Goal: Task Accomplishment & Management: Use online tool/utility

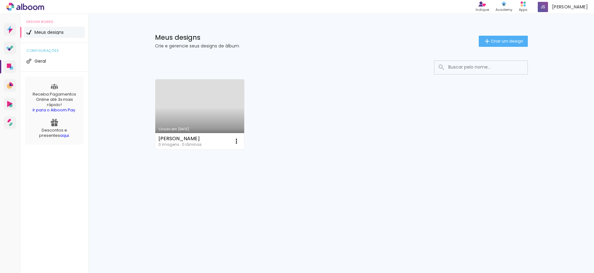
click at [210, 111] on link "Criado em [DATE]" at bounding box center [199, 115] width 89 height 70
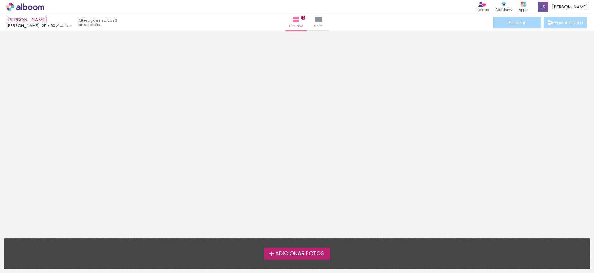
click at [283, 253] on span "Adicionar Fotos" at bounding box center [299, 254] width 49 height 6
click at [0, 0] on input "file" at bounding box center [0, 0] width 0 height 0
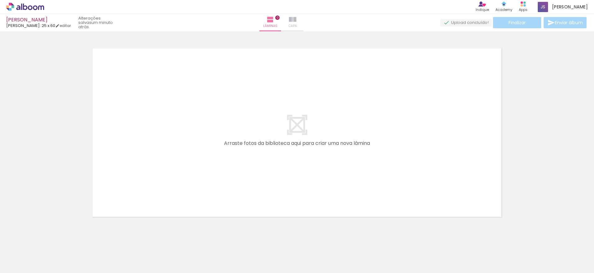
click at [296, 22] on iron-icon at bounding box center [292, 19] width 7 height 7
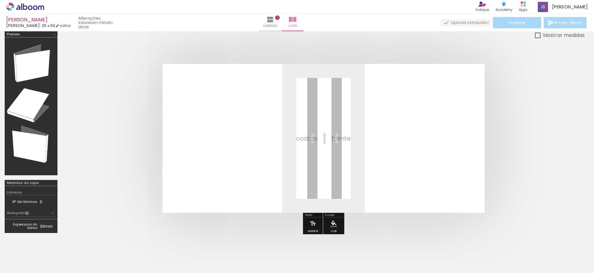
click at [71, 257] on div at bounding box center [62, 253] width 19 height 28
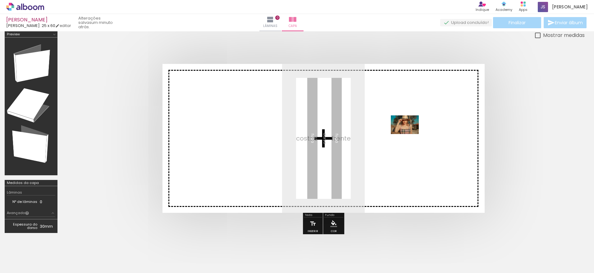
drag, startPoint x: 523, startPoint y: 256, endPoint x: 409, endPoint y: 134, distance: 166.1
click at [409, 134] on quentale-workspace at bounding box center [297, 136] width 594 height 273
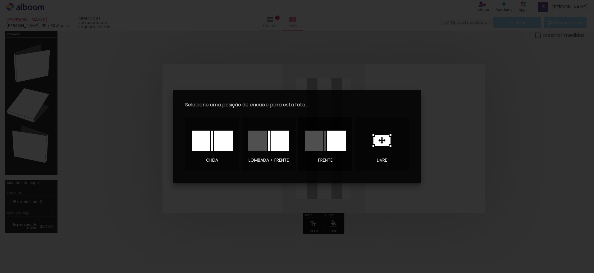
click at [331, 139] on div at bounding box center [336, 141] width 19 height 20
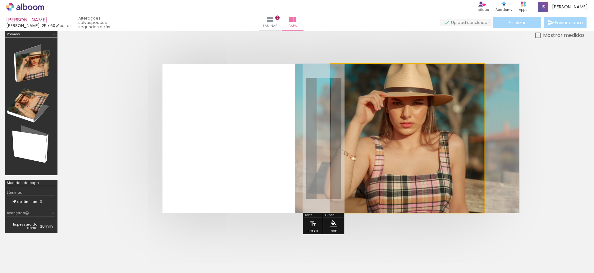
drag, startPoint x: 384, startPoint y: 140, endPoint x: 384, endPoint y: 144, distance: 4.0
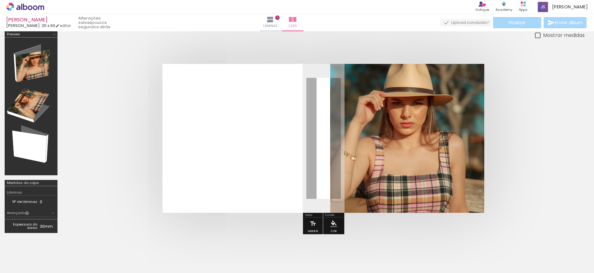
click at [503, 134] on quentale-cover at bounding box center [323, 138] width 473 height 149
click at [281, 19] on paper-button "Lâminas 0" at bounding box center [270, 22] width 22 height 17
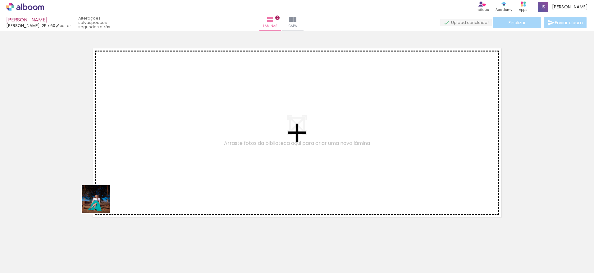
drag, startPoint x: 70, startPoint y: 253, endPoint x: 183, endPoint y: 130, distance: 167.3
click at [183, 130] on quentale-workspace at bounding box center [297, 136] width 594 height 273
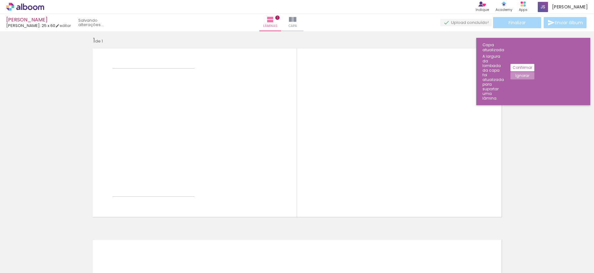
scroll to position [5, 0]
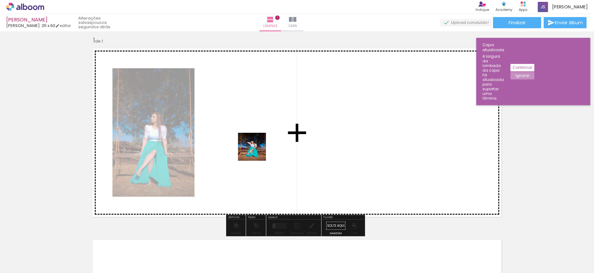
drag, startPoint x: 105, startPoint y: 251, endPoint x: 264, endPoint y: 137, distance: 195.7
click at [264, 137] on quentale-workspace at bounding box center [297, 136] width 594 height 273
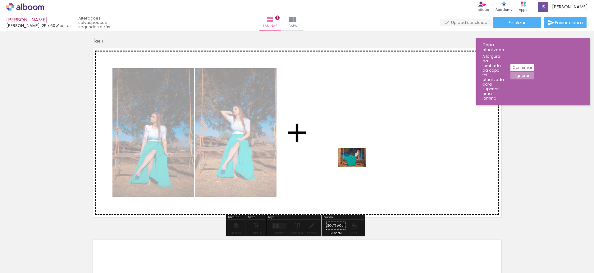
drag, startPoint x: 244, startPoint y: 254, endPoint x: 357, endPoint y: 167, distance: 142.8
click at [357, 167] on quentale-workspace at bounding box center [297, 136] width 594 height 273
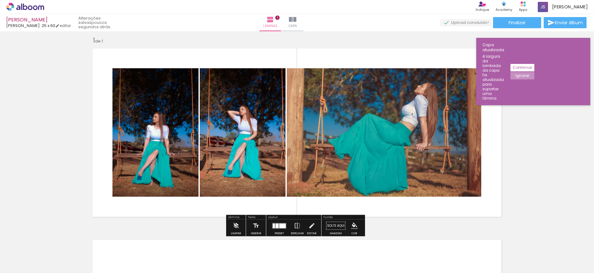
click at [389, 58] on quentale-layouter at bounding box center [297, 133] width 416 height 176
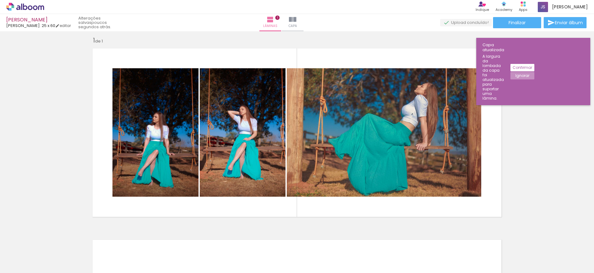
click at [0, 0] on slot "Confirmar" at bounding box center [0, 0] width 0 height 0
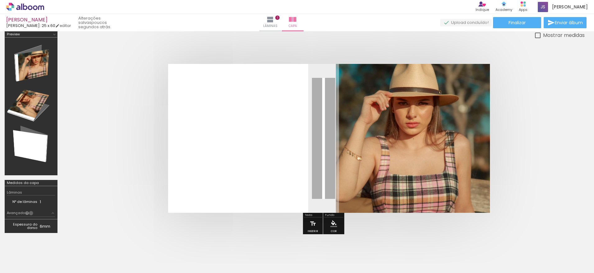
click at [31, 213] on paper-button "Avançado" at bounding box center [31, 213] width 48 height 7
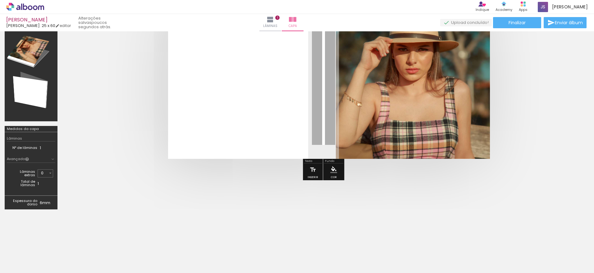
scroll to position [67, 0]
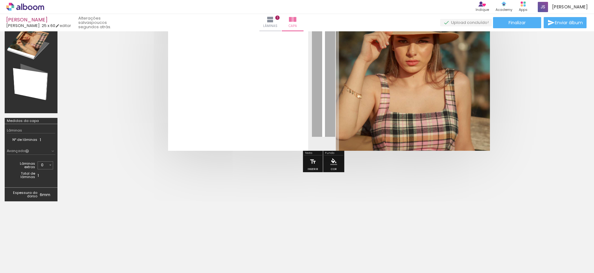
click at [46, 196] on td "6mm" at bounding box center [48, 194] width 16 height 9
click at [274, 23] on iron-icon at bounding box center [270, 19] width 7 height 7
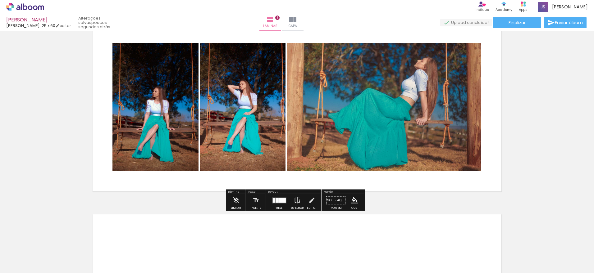
scroll to position [31, 0]
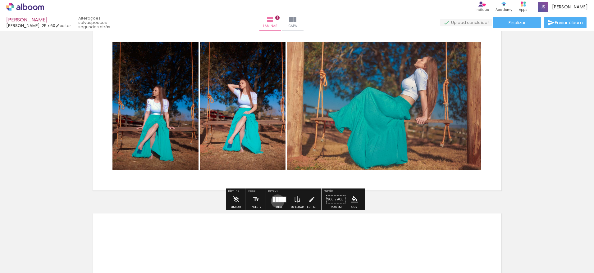
click at [276, 201] on div at bounding box center [277, 199] width 3 height 5
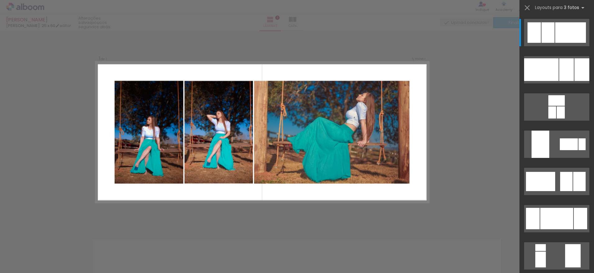
scroll to position [4, 0]
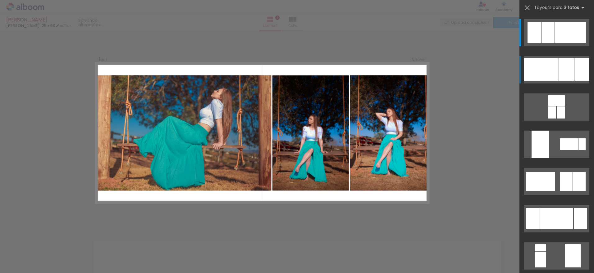
click at [536, 68] on div at bounding box center [541, 69] width 34 height 23
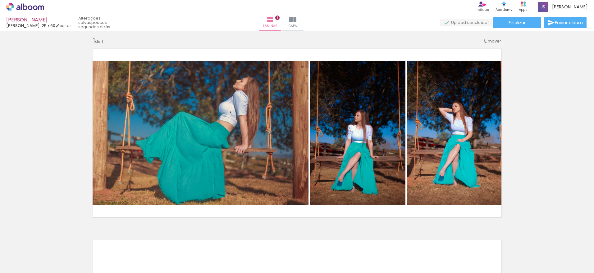
click at [522, 72] on div "Inserir lâmina 1 de 1" at bounding box center [297, 221] width 594 height 384
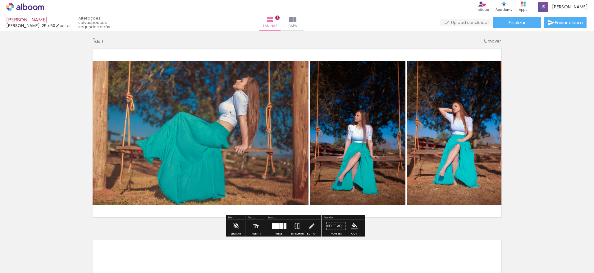
click at [278, 226] on div at bounding box center [275, 226] width 7 height 6
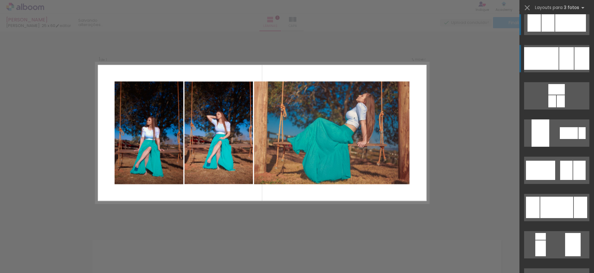
scroll to position [0, 0]
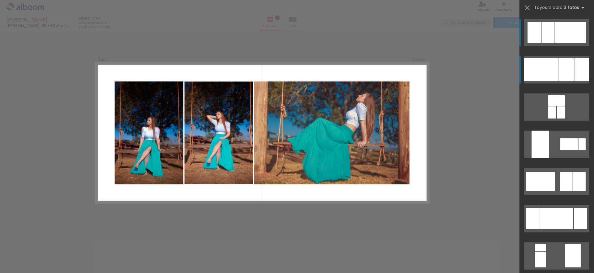
click at [555, 34] on div at bounding box center [570, 32] width 31 height 21
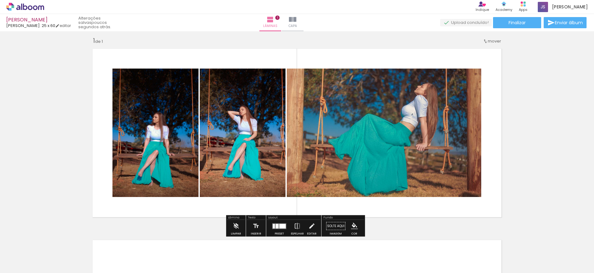
click at [283, 227] on div at bounding box center [282, 226] width 7 height 5
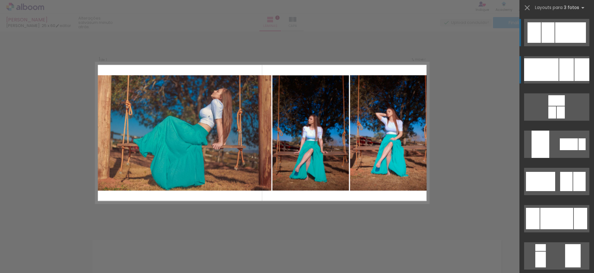
click at [553, 68] on div at bounding box center [541, 69] width 34 height 23
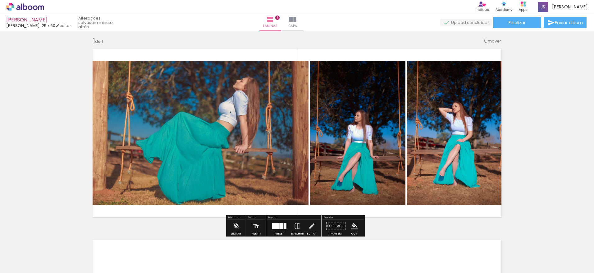
click at [545, 65] on div "Inserir lâmina 1 de 1" at bounding box center [297, 221] width 594 height 384
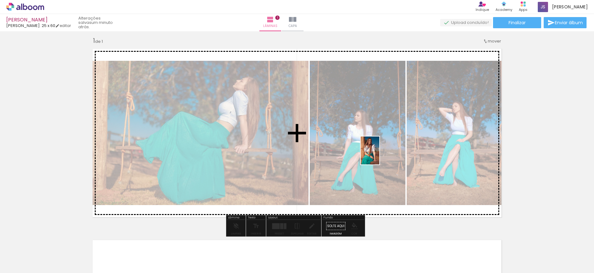
drag, startPoint x: 166, startPoint y: 258, endPoint x: 379, endPoint y: 155, distance: 236.7
click at [379, 155] on quentale-workspace at bounding box center [297, 136] width 594 height 273
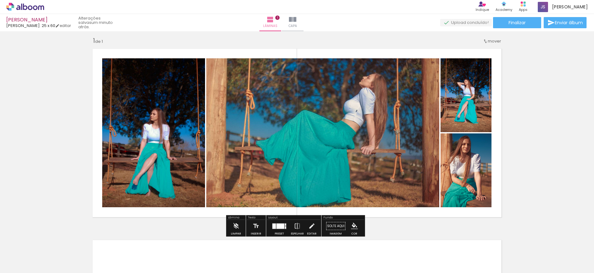
click at [147, 97] on quentale-photo at bounding box center [153, 132] width 103 height 149
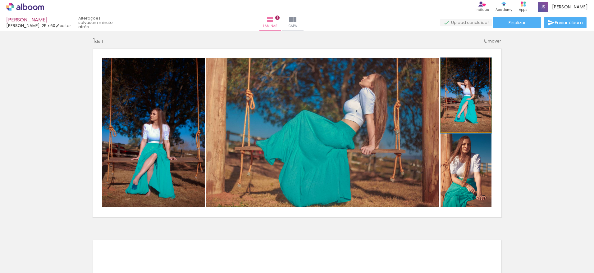
click at [461, 105] on quentale-photo at bounding box center [465, 95] width 51 height 74
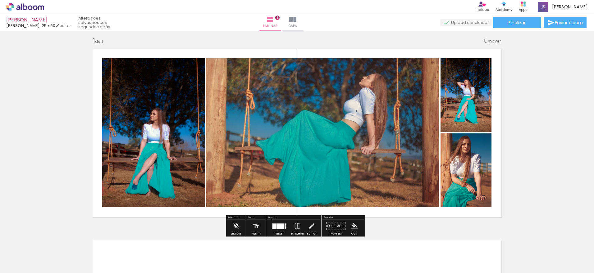
click at [463, 114] on quentale-photo at bounding box center [465, 95] width 51 height 74
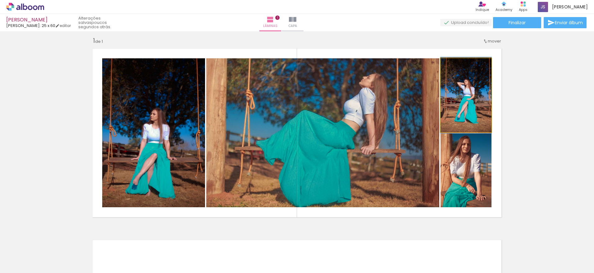
drag, startPoint x: 465, startPoint y: 99, endPoint x: 456, endPoint y: 100, distance: 9.4
click at [456, 100] on quentale-photo at bounding box center [465, 95] width 51 height 74
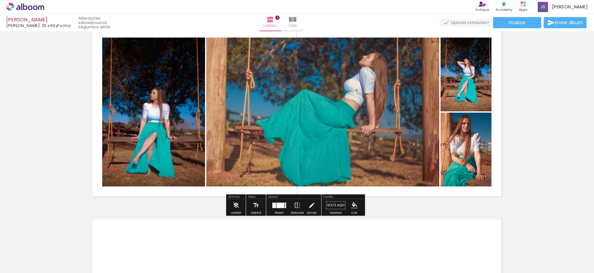
scroll to position [35, 0]
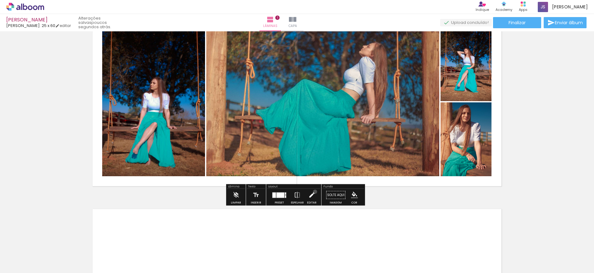
click at [313, 192] on paper-button "Editar" at bounding box center [311, 197] width 13 height 16
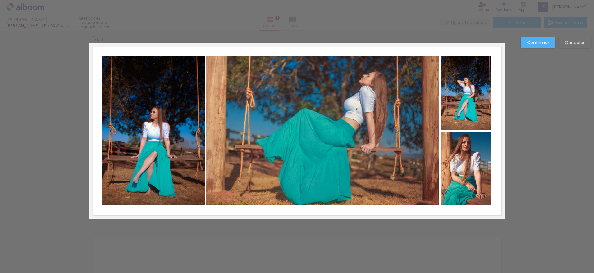
scroll to position [5, 0]
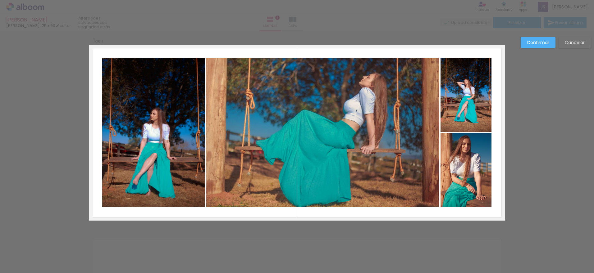
click at [451, 94] on quentale-photo at bounding box center [465, 95] width 51 height 74
click at [0, 0] on slot "Confirmar" at bounding box center [0, 0] width 0 height 0
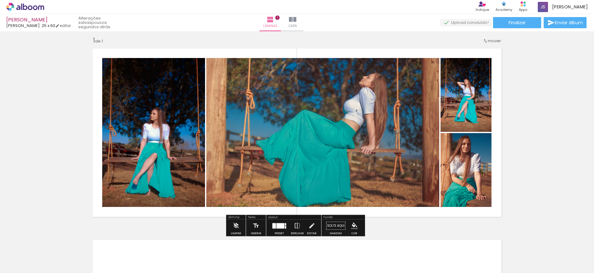
click at [464, 89] on quentale-photo at bounding box center [465, 95] width 51 height 74
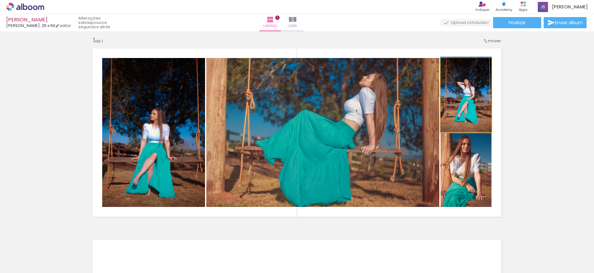
click at [464, 87] on quentale-photo at bounding box center [465, 95] width 51 height 74
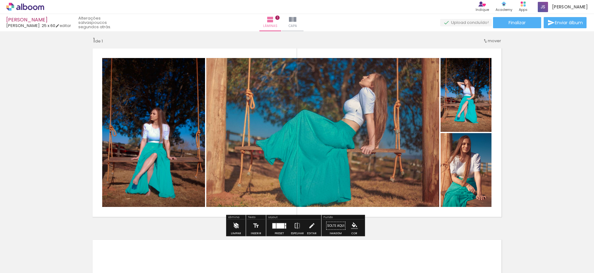
click at [236, 226] on iron-icon at bounding box center [235, 226] width 7 height 12
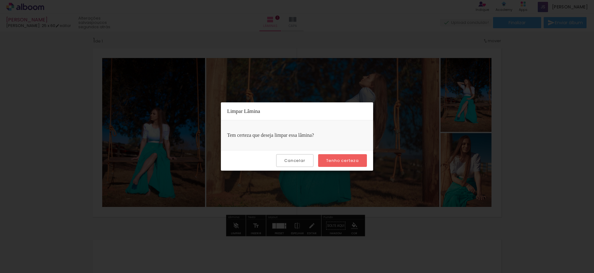
click at [350, 156] on paper-button "Tenho certeza" at bounding box center [342, 160] width 49 height 13
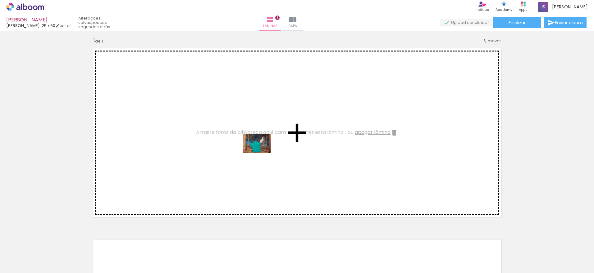
drag, startPoint x: 240, startPoint y: 251, endPoint x: 262, endPoint y: 153, distance: 100.2
click at [262, 153] on quentale-workspace at bounding box center [297, 136] width 594 height 273
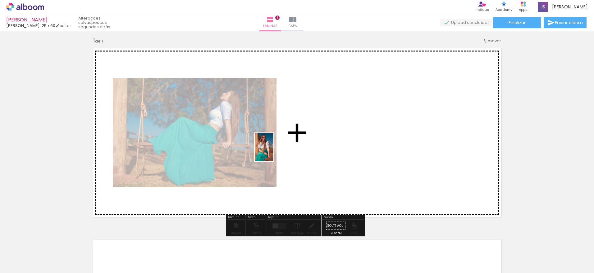
drag, startPoint x: 169, startPoint y: 253, endPoint x: 273, endPoint y: 152, distance: 145.2
click at [273, 152] on quentale-workspace at bounding box center [297, 136] width 594 height 273
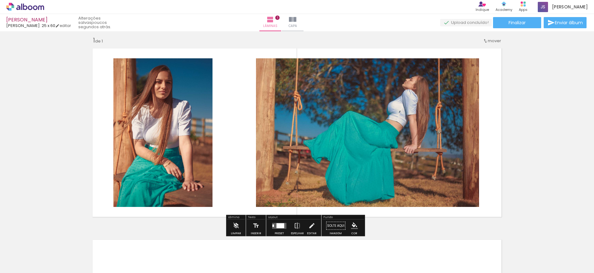
click at [281, 228] on div at bounding box center [280, 225] width 8 height 5
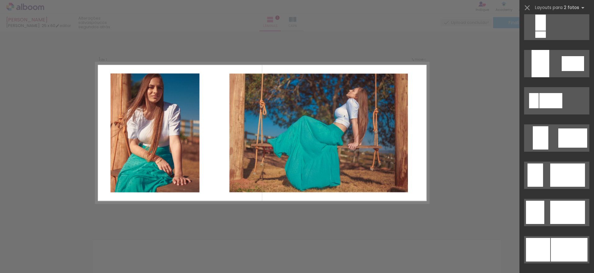
scroll to position [373, 0]
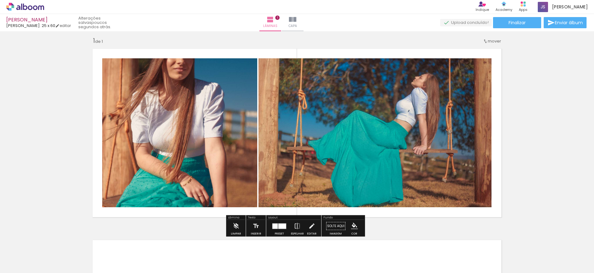
click at [144, 146] on quentale-photo at bounding box center [179, 132] width 155 height 149
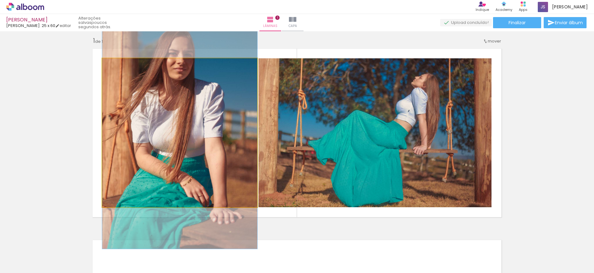
click at [150, 137] on quentale-photo at bounding box center [179, 132] width 155 height 149
click at [155, 124] on quentale-photo at bounding box center [179, 132] width 155 height 149
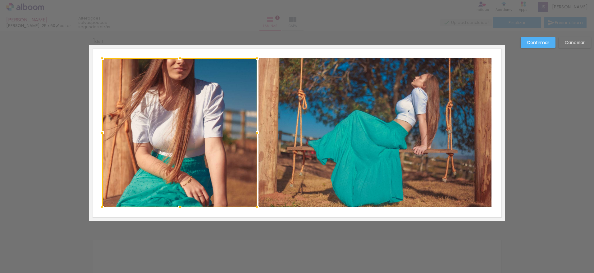
click at [155, 124] on div at bounding box center [179, 132] width 155 height 149
click at [167, 111] on div at bounding box center [179, 132] width 155 height 149
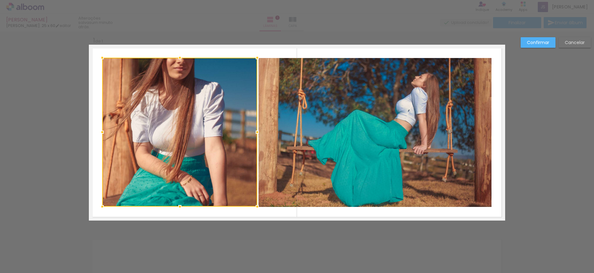
click at [0, 0] on slot "Cancelar" at bounding box center [0, 0] width 0 height 0
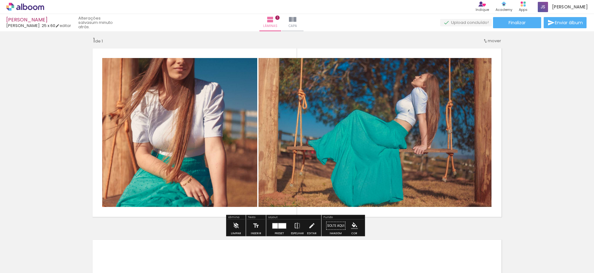
click at [216, 116] on quentale-photo at bounding box center [179, 132] width 155 height 149
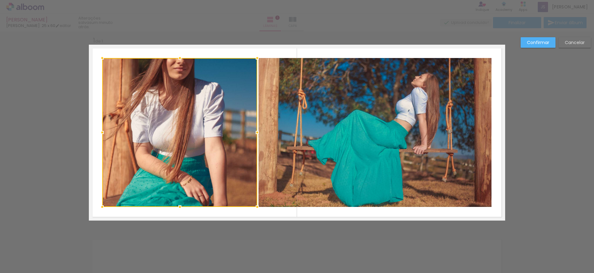
click at [216, 116] on div at bounding box center [179, 132] width 155 height 149
click at [201, 109] on div at bounding box center [179, 132] width 155 height 149
click at [203, 113] on div at bounding box center [179, 132] width 155 height 149
click at [0, 0] on slot "Confirmar" at bounding box center [0, 0] width 0 height 0
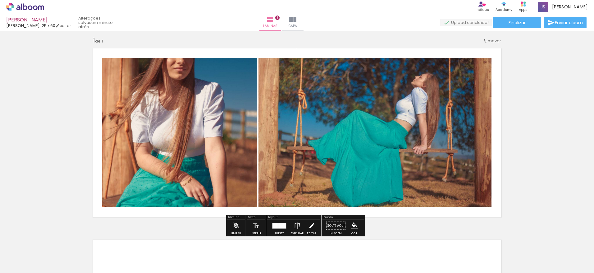
click at [310, 228] on iron-icon at bounding box center [311, 226] width 7 height 12
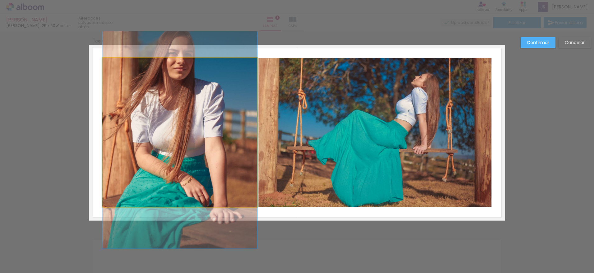
click at [150, 102] on quentale-photo at bounding box center [179, 132] width 155 height 149
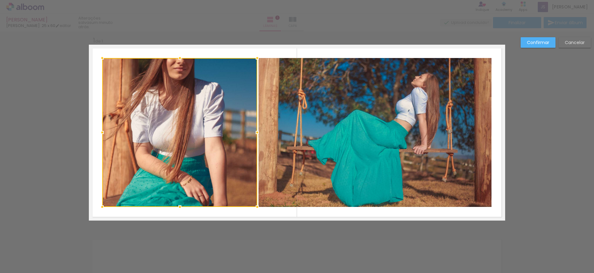
click at [150, 102] on div at bounding box center [179, 132] width 155 height 149
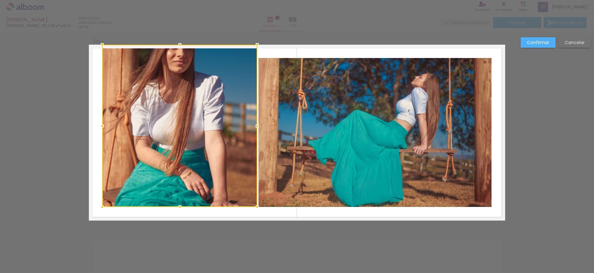
drag, startPoint x: 178, startPoint y: 58, endPoint x: 180, endPoint y: 46, distance: 11.9
click at [180, 41] on div at bounding box center [180, 45] width 12 height 12
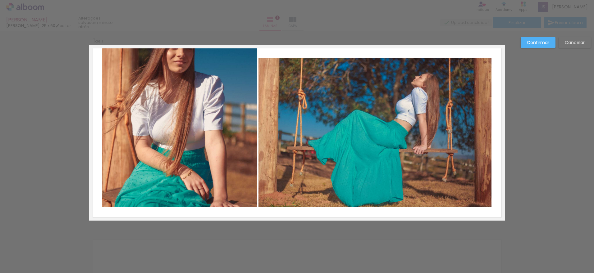
click at [180, 203] on quentale-photo at bounding box center [179, 126] width 155 height 162
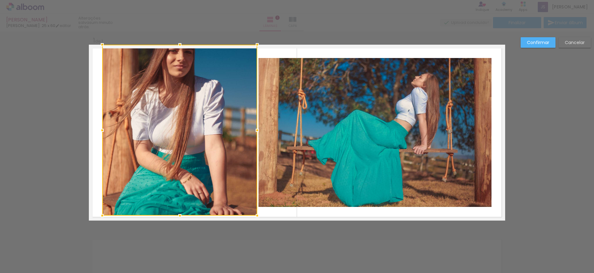
drag, startPoint x: 178, startPoint y: 208, endPoint x: 178, endPoint y: 220, distance: 11.8
click at [178, 220] on div at bounding box center [180, 216] width 12 height 12
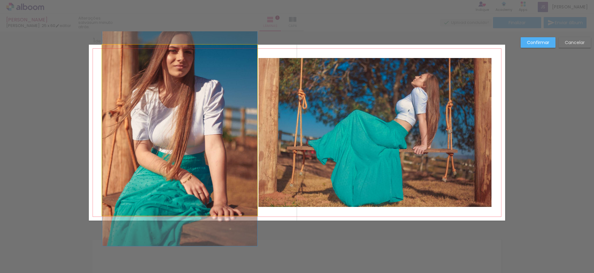
click at [106, 135] on quentale-photo at bounding box center [179, 130] width 155 height 171
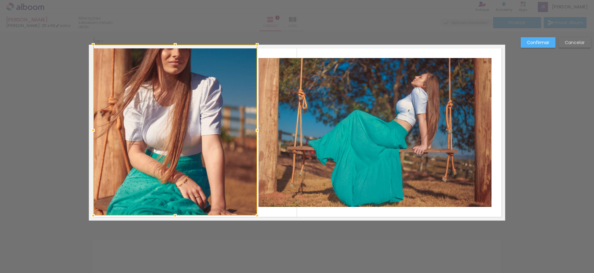
drag, startPoint x: 101, startPoint y: 132, endPoint x: 92, endPoint y: 129, distance: 9.5
click at [92, 129] on div at bounding box center [93, 130] width 12 height 12
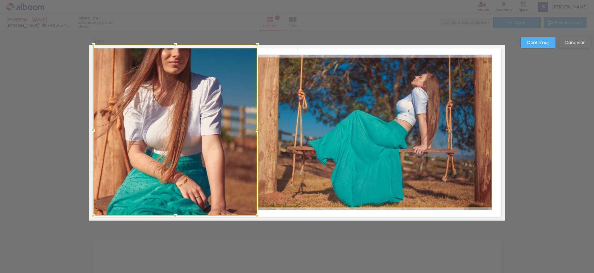
click at [306, 114] on quentale-photo at bounding box center [374, 132] width 233 height 149
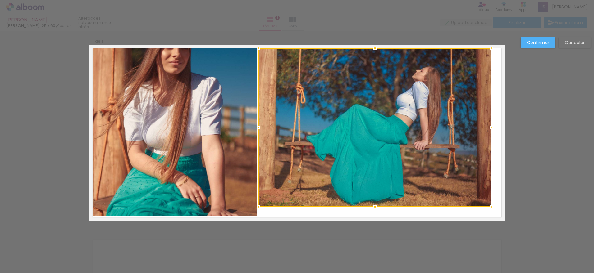
drag, startPoint x: 375, startPoint y: 60, endPoint x: 376, endPoint y: 50, distance: 10.0
click at [376, 50] on div at bounding box center [375, 48] width 12 height 12
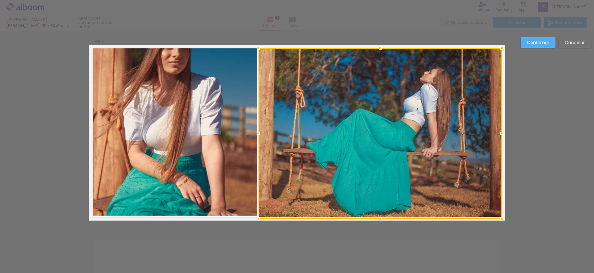
drag, startPoint x: 490, startPoint y: 210, endPoint x: 499, endPoint y: 220, distance: 13.4
click at [499, 220] on div at bounding box center [501, 219] width 12 height 12
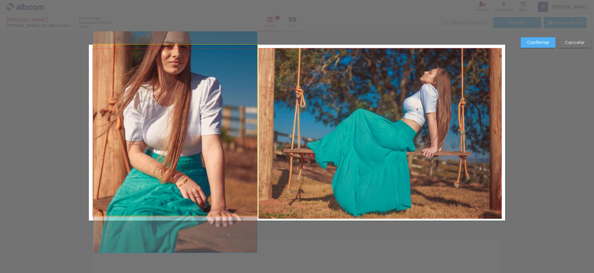
click at [173, 83] on quentale-photo at bounding box center [175, 130] width 164 height 171
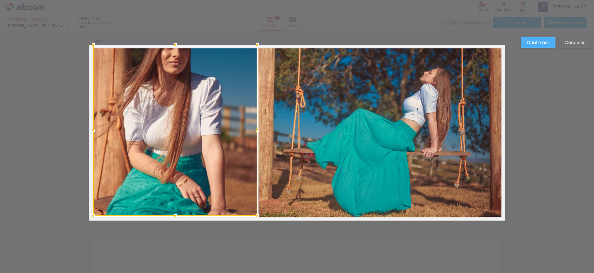
click at [173, 83] on div at bounding box center [175, 130] width 164 height 171
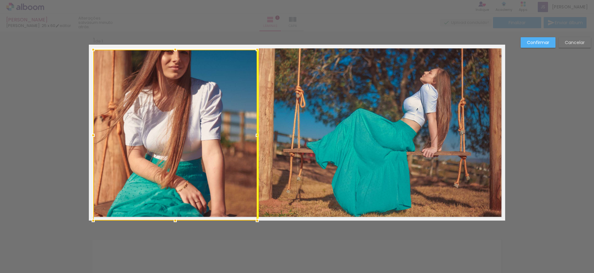
drag, startPoint x: 174, startPoint y: 88, endPoint x: 175, endPoint y: 99, distance: 11.0
click at [175, 99] on div at bounding box center [175, 135] width 164 height 171
drag, startPoint x: 175, startPoint y: 99, endPoint x: 173, endPoint y: 142, distance: 43.2
click at [177, 152] on div at bounding box center [175, 135] width 164 height 171
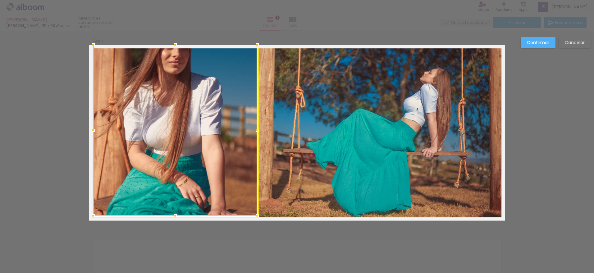
drag, startPoint x: 171, startPoint y: 129, endPoint x: 170, endPoint y: 94, distance: 35.1
click at [170, 94] on div at bounding box center [175, 130] width 164 height 171
click at [570, 147] on div "Confirmar Cancelar" at bounding box center [297, 226] width 594 height 398
click at [211, 98] on div at bounding box center [175, 130] width 164 height 171
drag, startPoint x: 211, startPoint y: 98, endPoint x: 196, endPoint y: 96, distance: 15.3
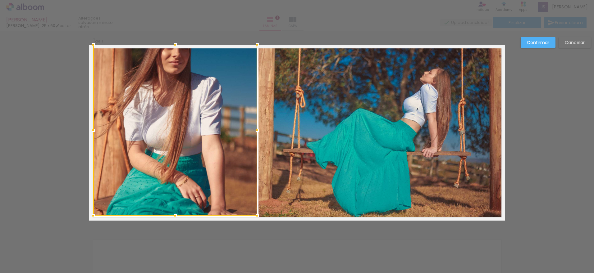
click at [196, 96] on div at bounding box center [175, 130] width 164 height 171
click at [194, 96] on div at bounding box center [175, 130] width 164 height 171
click at [154, 96] on div at bounding box center [175, 130] width 164 height 171
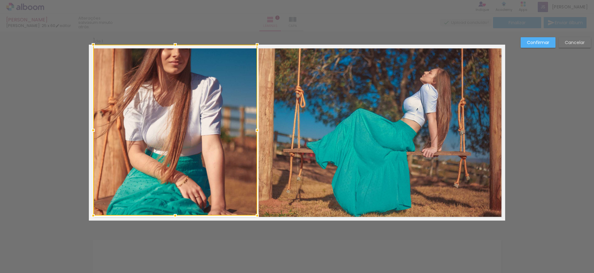
click at [154, 96] on div at bounding box center [175, 130] width 164 height 171
click at [61, 60] on div "Confirmar Cancelar" at bounding box center [297, 226] width 594 height 398
click at [63, 56] on div "Confirmar Cancelar" at bounding box center [297, 226] width 594 height 398
click at [0, 0] on slot "Confirmar" at bounding box center [0, 0] width 0 height 0
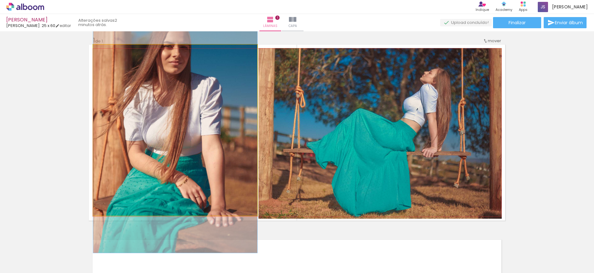
drag, startPoint x: 105, startPoint y: 51, endPoint x: 80, endPoint y: 54, distance: 25.0
type paper-slider "100"
click at [80, 54] on div "Inserir lâmina 1 de 1" at bounding box center [297, 221] width 594 height 384
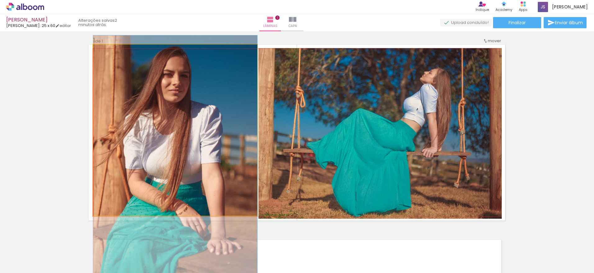
drag, startPoint x: 139, startPoint y: 78, endPoint x: 141, endPoint y: 106, distance: 28.0
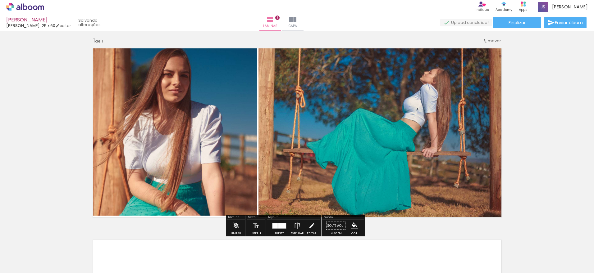
click at [73, 110] on div "Inserir lâmina 1 de 1" at bounding box center [297, 221] width 594 height 384
click at [67, 110] on div "Inserir lâmina 1 de 1" at bounding box center [297, 221] width 594 height 384
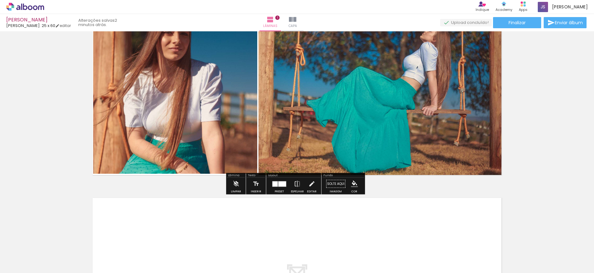
scroll to position [36, 0]
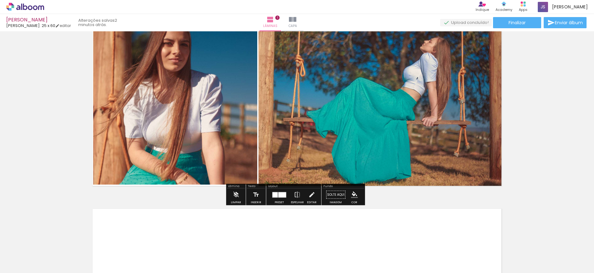
click at [199, 137] on quentale-photo at bounding box center [175, 99] width 164 height 171
click at [199, 138] on quentale-photo at bounding box center [175, 99] width 164 height 171
click at [198, 139] on quentale-photo at bounding box center [175, 99] width 164 height 171
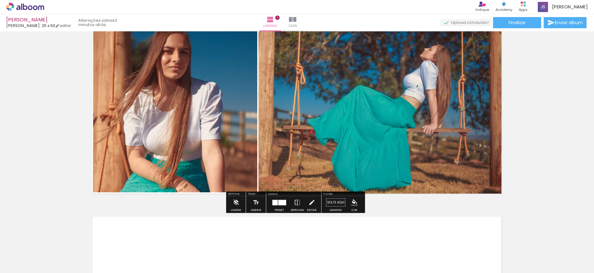
click at [198, 139] on quentale-photo at bounding box center [175, 106] width 164 height 171
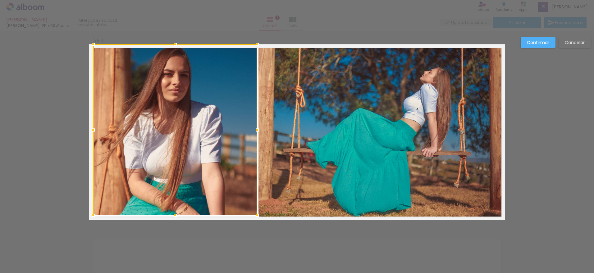
scroll to position [5, 0]
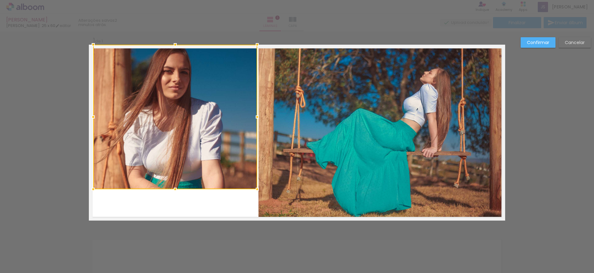
drag, startPoint x: 174, startPoint y: 217, endPoint x: 164, endPoint y: 276, distance: 60.1
click at [164, 273] on html "link( href="../../bower_components/polymer/polymer.html" rel="import" ) picture…" at bounding box center [297, 136] width 594 height 273
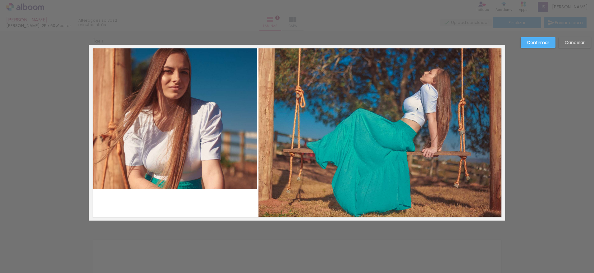
click at [178, 162] on quentale-photo at bounding box center [175, 117] width 164 height 145
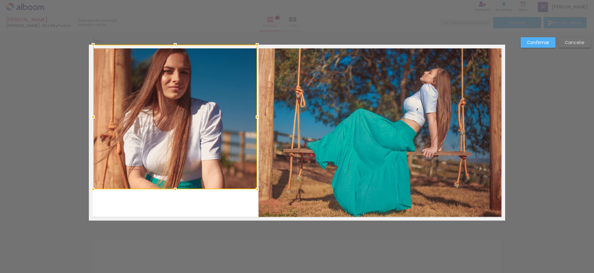
click at [178, 162] on div at bounding box center [175, 117] width 164 height 145
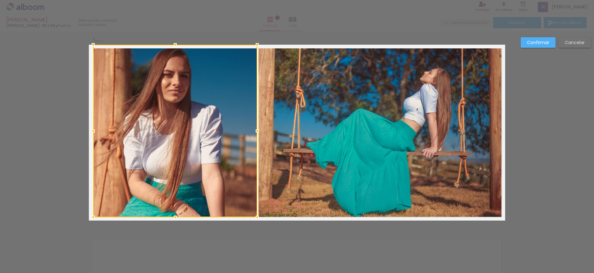
drag, startPoint x: 173, startPoint y: 190, endPoint x: 178, endPoint y: 163, distance: 28.1
click at [178, 163] on div at bounding box center [175, 131] width 164 height 173
click at [201, 30] on div at bounding box center [297, 15] width 594 height 31
click at [207, 30] on div at bounding box center [297, 15] width 594 height 31
click at [268, 74] on quentale-photo at bounding box center [379, 133] width 243 height 171
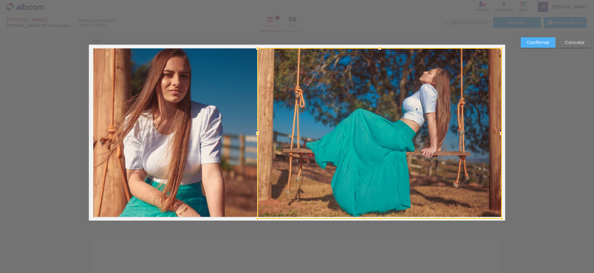
click at [257, 133] on div at bounding box center [257, 133] width 12 height 12
click at [333, 30] on div at bounding box center [297, 15] width 594 height 31
click at [0, 0] on slot "Confirmar" at bounding box center [0, 0] width 0 height 0
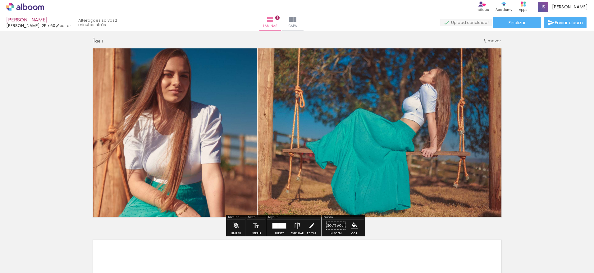
click at [527, 103] on div "Inserir lâmina 1 de 1" at bounding box center [297, 221] width 594 height 384
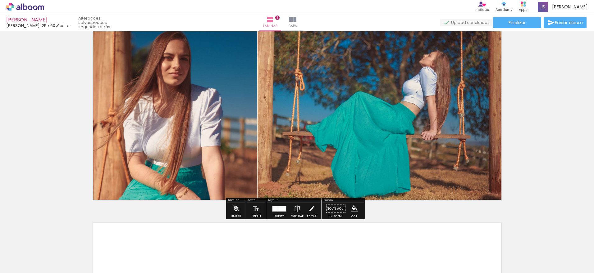
scroll to position [36, 0]
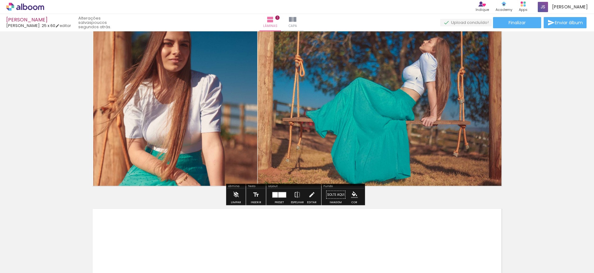
click at [531, 62] on div "Inserir lâmina 1 de 1" at bounding box center [297, 190] width 594 height 384
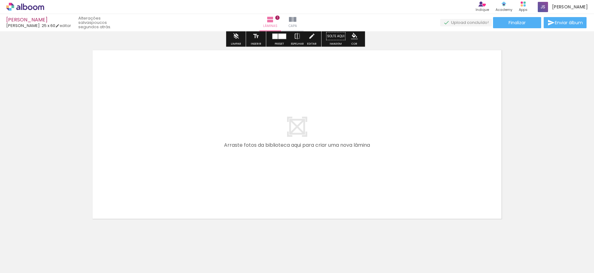
scroll to position [204, 0]
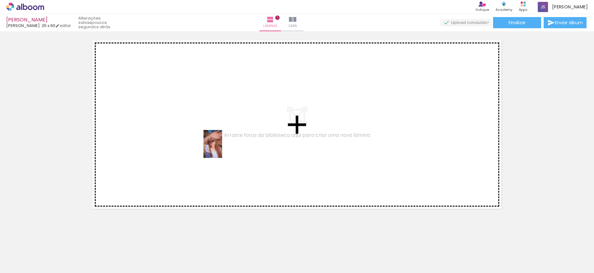
drag, startPoint x: 133, startPoint y: 251, endPoint x: 222, endPoint y: 149, distance: 135.2
click at [222, 149] on quentale-workspace at bounding box center [297, 136] width 594 height 273
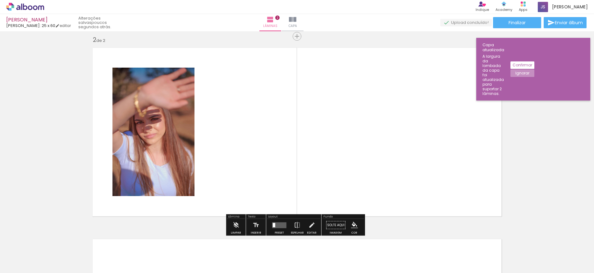
scroll to position [196, 0]
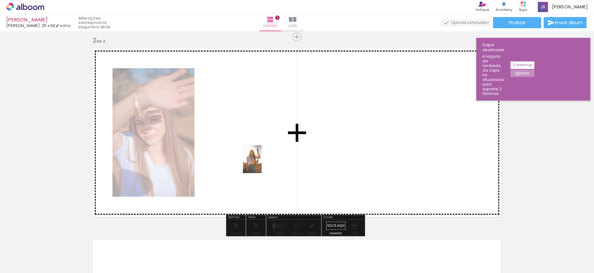
drag, startPoint x: 271, startPoint y: 254, endPoint x: 261, endPoint y: 164, distance: 90.7
click at [261, 164] on quentale-workspace at bounding box center [297, 136] width 594 height 273
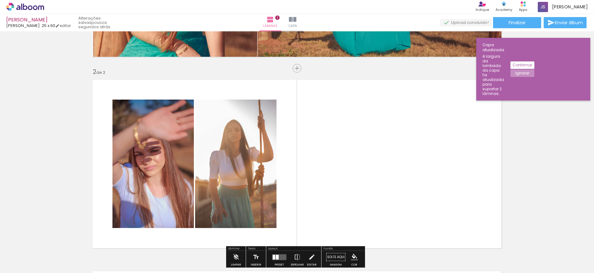
scroll to position [165, 0]
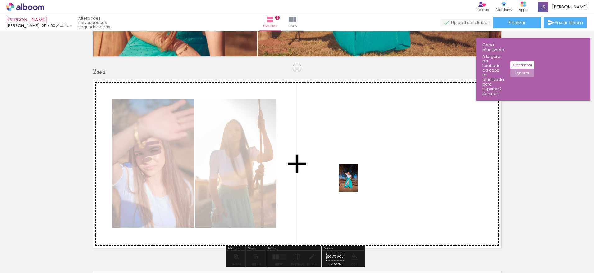
drag, startPoint x: 102, startPoint y: 251, endPoint x: 357, endPoint y: 182, distance: 264.1
click at [357, 182] on quentale-workspace at bounding box center [297, 136] width 594 height 273
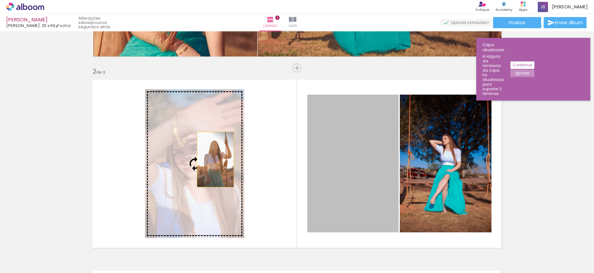
drag, startPoint x: 339, startPoint y: 162, endPoint x: 208, endPoint y: 160, distance: 131.1
click at [0, 0] on slot at bounding box center [0, 0] width 0 height 0
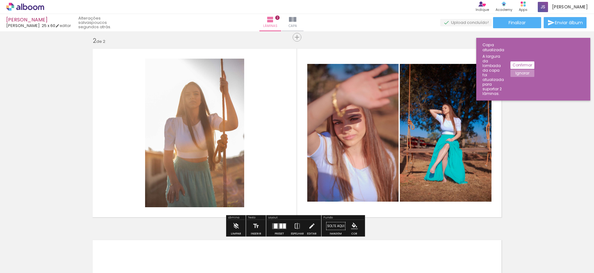
scroll to position [196, 0]
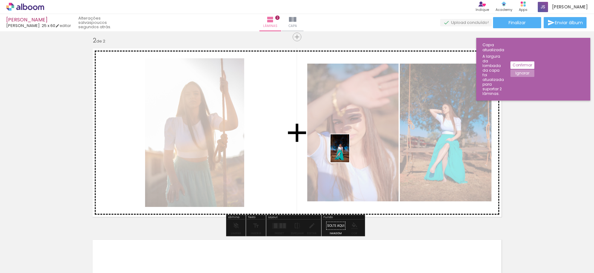
drag, startPoint x: 61, startPoint y: 256, endPoint x: 349, endPoint y: 153, distance: 305.8
click at [349, 153] on quentale-workspace at bounding box center [297, 136] width 594 height 273
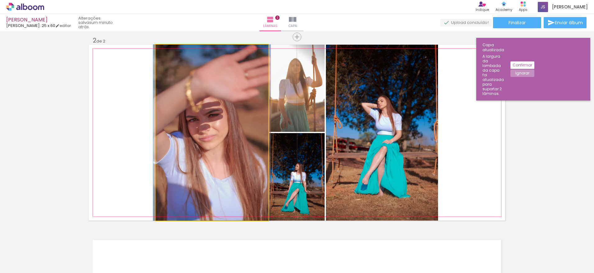
click at [240, 115] on quentale-photo at bounding box center [212, 133] width 112 height 176
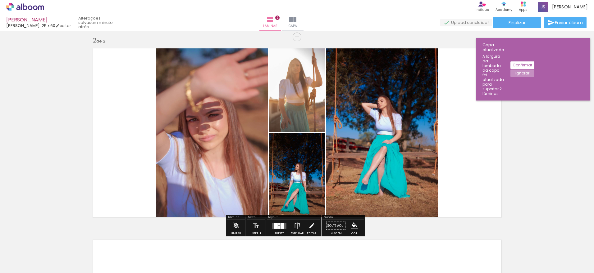
click at [240, 115] on quentale-photo at bounding box center [212, 133] width 112 height 176
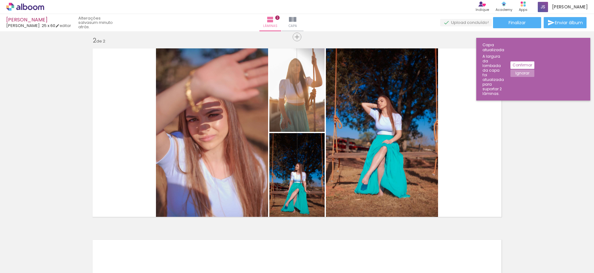
click at [0, 0] on slot "Confirmar" at bounding box center [0, 0] width 0 height 0
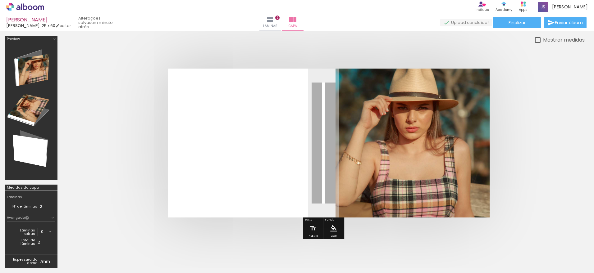
click at [548, 107] on quentale-cover at bounding box center [323, 143] width 473 height 149
click at [280, 14] on div "› Editor de álbum Indique Indique e ganhe Conteúdo que inspira Academy Produtos…" at bounding box center [297, 7] width 594 height 14
click at [274, 17] on iron-icon at bounding box center [270, 19] width 7 height 7
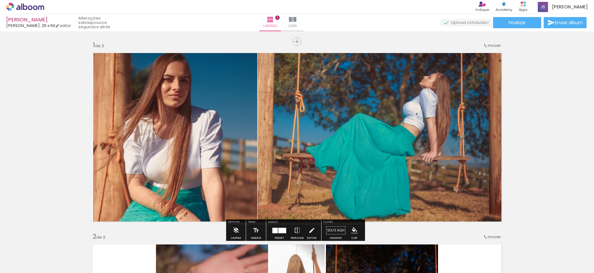
click at [212, 152] on quentale-photo at bounding box center [175, 135] width 164 height 173
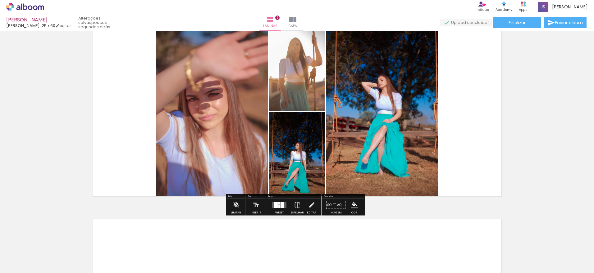
scroll to position [217, 0]
click at [223, 131] on quentale-photo at bounding box center [212, 112] width 112 height 176
click at [240, 207] on paper-button "Limpar" at bounding box center [235, 207] width 13 height 16
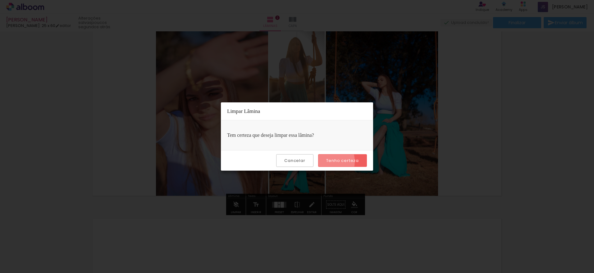
click at [325, 162] on paper-button "Tenho certeza" at bounding box center [342, 160] width 49 height 13
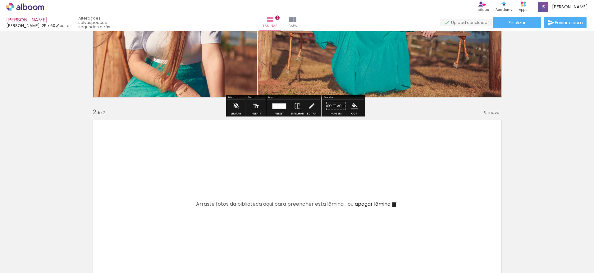
scroll to position [124, 0]
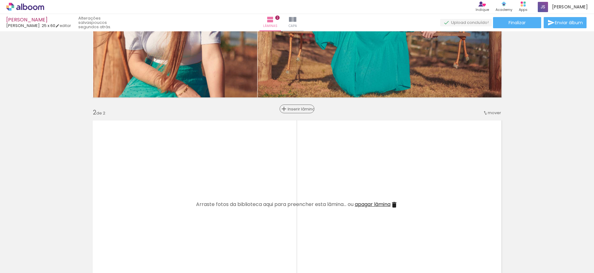
click at [293, 110] on span "Inserir lâmina" at bounding box center [300, 109] width 24 height 4
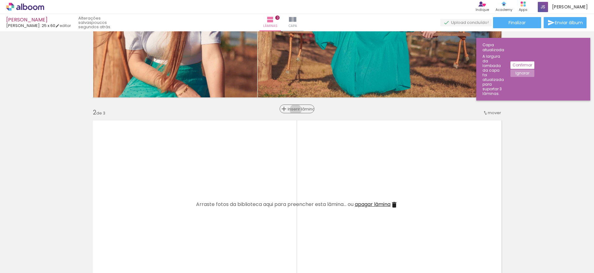
click at [293, 110] on span "Inserir lâmina" at bounding box center [300, 109] width 24 height 4
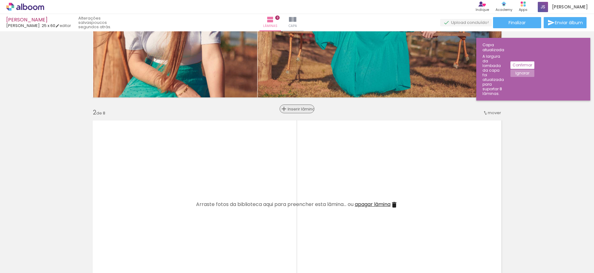
click at [293, 110] on span "Inserir lâmina" at bounding box center [300, 109] width 24 height 4
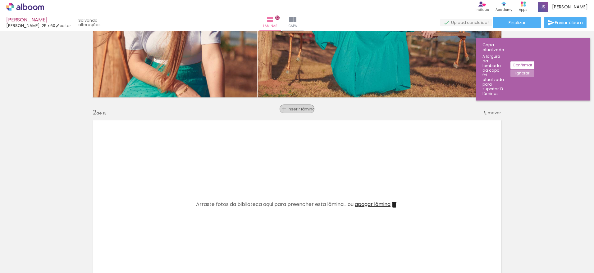
click at [293, 110] on span "Inserir lâmina" at bounding box center [300, 109] width 24 height 4
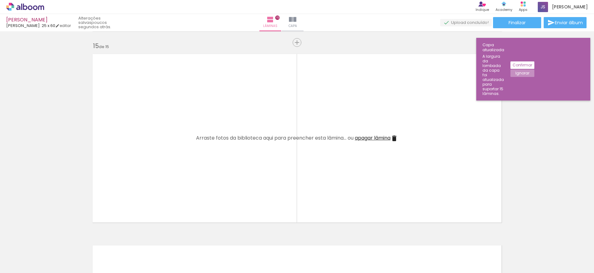
scroll to position [2671, 0]
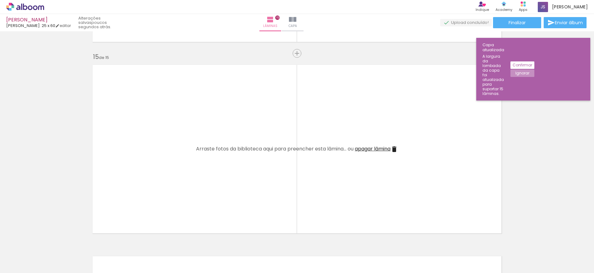
click at [342, 135] on quentale-layouter at bounding box center [297, 149] width 416 height 176
drag, startPoint x: 342, startPoint y: 135, endPoint x: 369, endPoint y: 149, distance: 30.8
click at [370, 149] on span "apagar lâmina" at bounding box center [373, 148] width 36 height 7
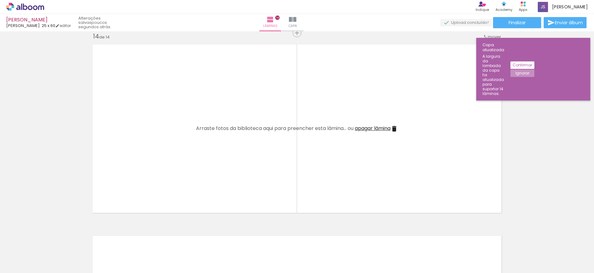
scroll to position [2485, 0]
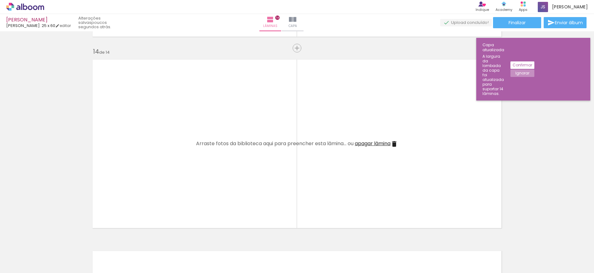
click at [367, 141] on span "apagar lâmina" at bounding box center [373, 143] width 36 height 7
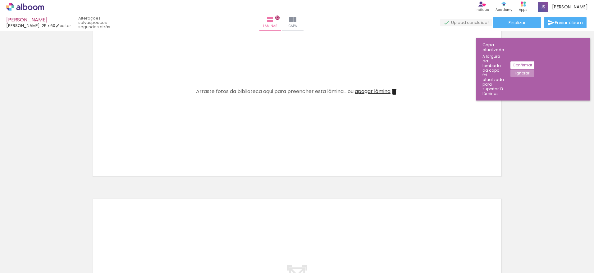
scroll to position [2330, 0]
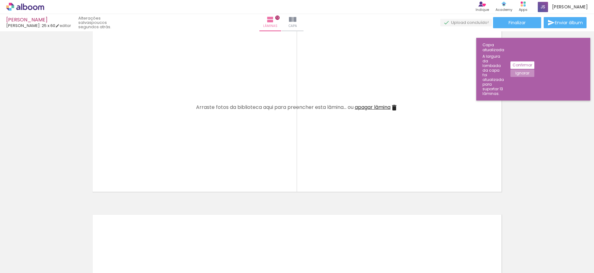
click at [372, 109] on span "apagar lâmina" at bounding box center [373, 107] width 36 height 7
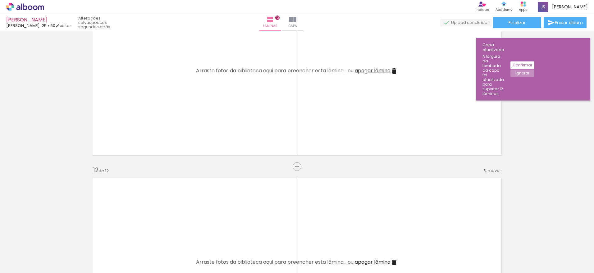
scroll to position [1983, 0]
click at [373, 70] on span "apagar lâmina" at bounding box center [373, 70] width 36 height 7
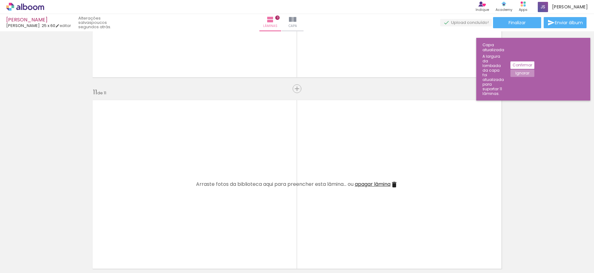
scroll to position [1858, 0]
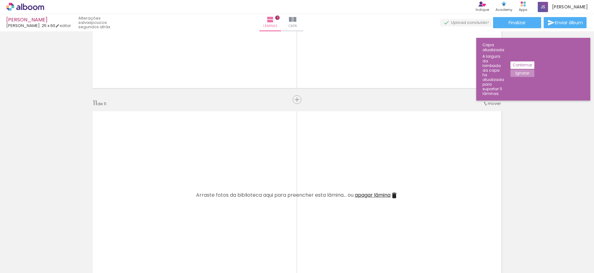
click at [366, 195] on span "apagar lâmina" at bounding box center [373, 195] width 36 height 7
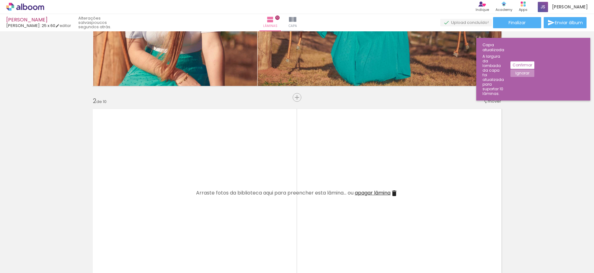
scroll to position [128, 0]
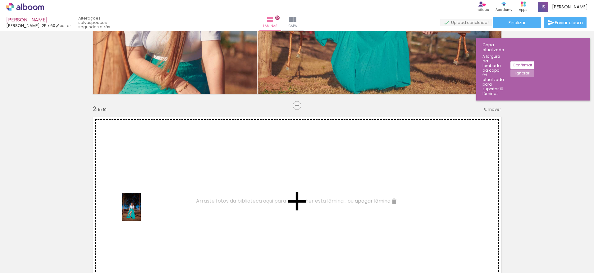
drag, startPoint x: 64, startPoint y: 252, endPoint x: 141, endPoint y: 212, distance: 86.4
click at [141, 212] on quentale-workspace at bounding box center [297, 136] width 594 height 273
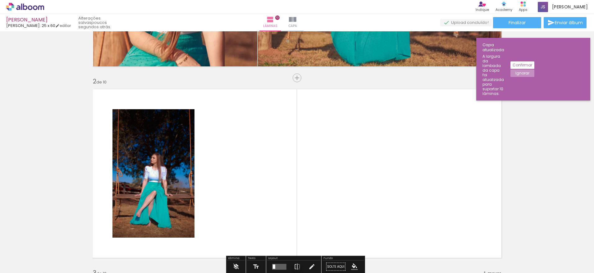
scroll to position [221, 0]
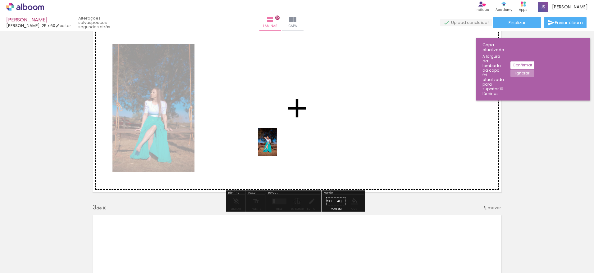
drag, startPoint x: 104, startPoint y: 251, endPoint x: 277, endPoint y: 146, distance: 202.2
click at [277, 146] on quentale-workspace at bounding box center [297, 136] width 594 height 273
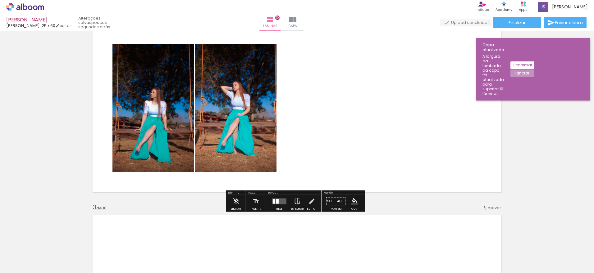
click at [279, 200] on quentale-layouter at bounding box center [279, 201] width 14 height 6
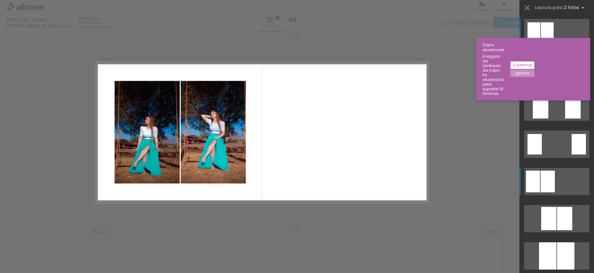
scroll to position [196, 0]
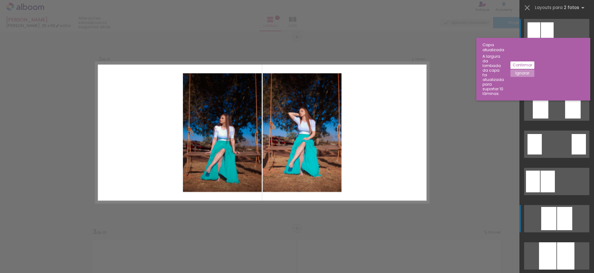
click at [549, 84] on div at bounding box center [540, 69] width 18 height 27
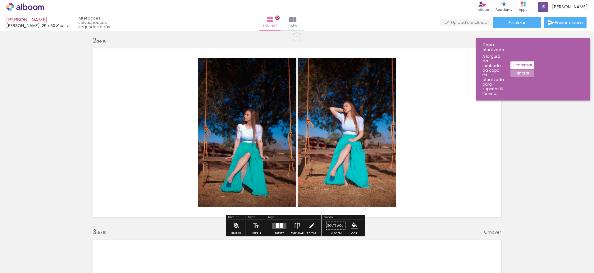
click at [385, 120] on quentale-photo at bounding box center [347, 132] width 98 height 149
click at [388, 72] on quentale-photo at bounding box center [347, 132] width 98 height 149
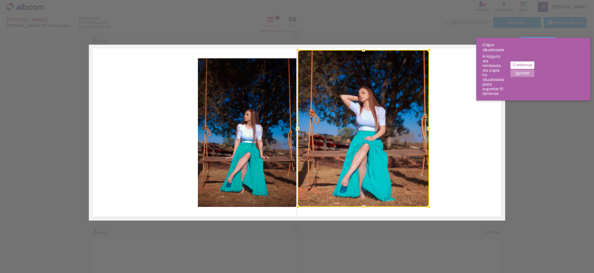
drag, startPoint x: 394, startPoint y: 57, endPoint x: 427, endPoint y: 49, distance: 34.0
click at [427, 49] on div at bounding box center [429, 50] width 12 height 12
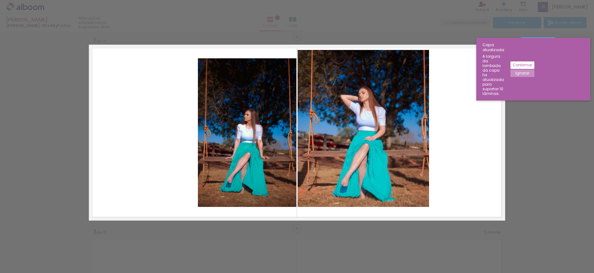
click at [421, 199] on quentale-photo at bounding box center [363, 128] width 131 height 157
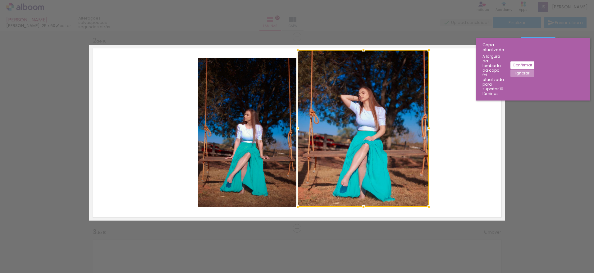
click at [421, 199] on div at bounding box center [363, 128] width 131 height 157
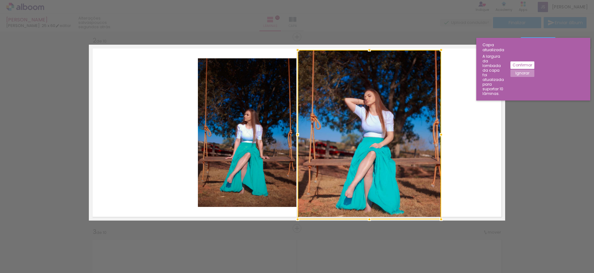
drag, startPoint x: 426, startPoint y: 208, endPoint x: 438, endPoint y: 217, distance: 15.1
click at [438, 217] on div at bounding box center [441, 219] width 12 height 12
click at [222, 135] on quentale-photo at bounding box center [247, 132] width 98 height 149
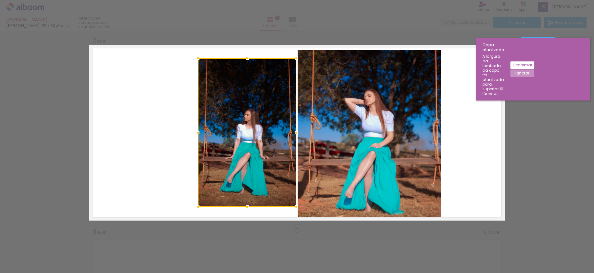
click at [222, 135] on div at bounding box center [247, 132] width 98 height 149
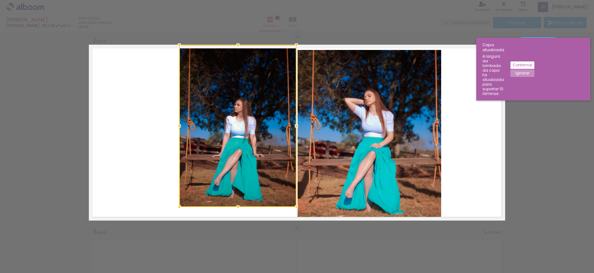
drag, startPoint x: 197, startPoint y: 59, endPoint x: 175, endPoint y: 68, distance: 23.9
click at [178, 49] on div at bounding box center [179, 45] width 12 height 12
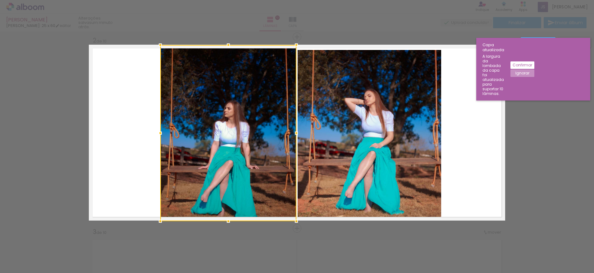
drag, startPoint x: 178, startPoint y: 207, endPoint x: 159, endPoint y: 220, distance: 23.1
click at [159, 220] on div at bounding box center [160, 221] width 12 height 12
click at [210, 176] on div at bounding box center [228, 133] width 136 height 176
click at [248, 135] on div at bounding box center [228, 133] width 136 height 176
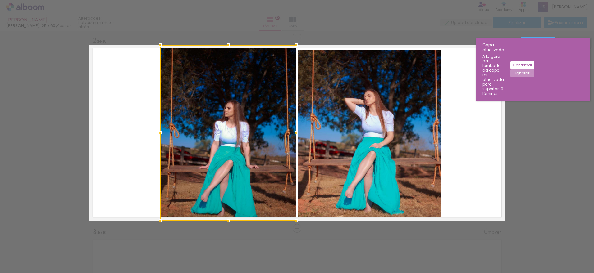
click at [0, 0] on slot "Confirmar" at bounding box center [0, 0] width 0 height 0
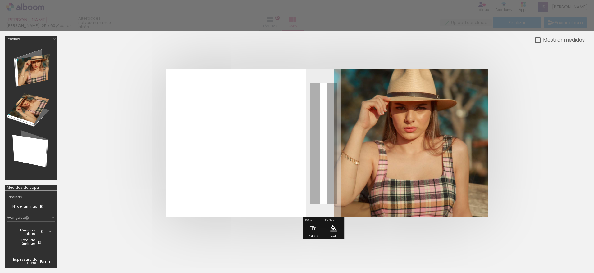
click at [0, 0] on slot "Mostrar medidas" at bounding box center [0, 0] width 0 height 0
type paper-checkbox "on"
click at [330, 47] on div at bounding box center [323, 143] width 522 height 199
click at [305, 57] on div at bounding box center [323, 143] width 522 height 199
click at [285, 23] on div at bounding box center [297, 15] width 594 height 31
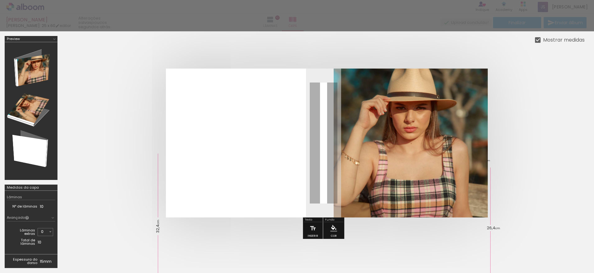
click at [287, 15] on div at bounding box center [297, 15] width 594 height 31
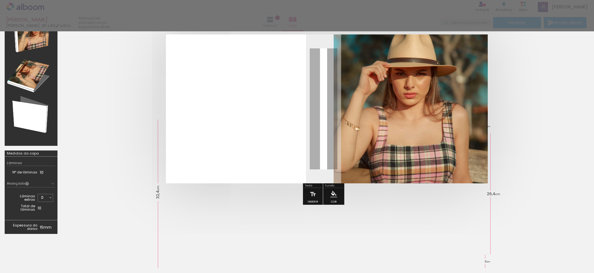
scroll to position [85, 0]
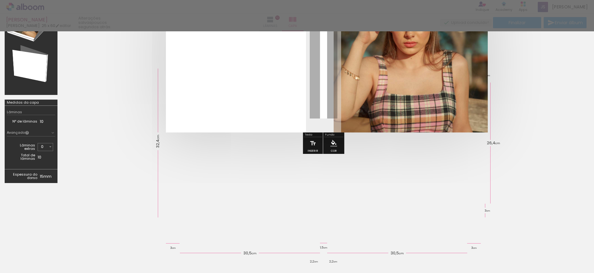
click at [119, 179] on quentale-cover-editor at bounding box center [323, 69] width 522 height 237
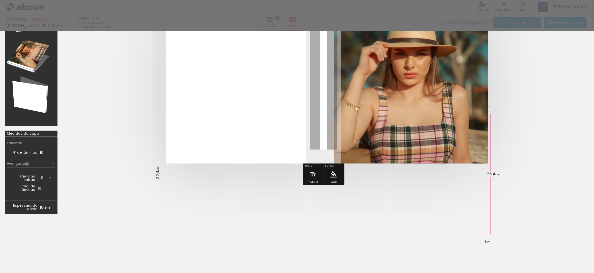
scroll to position [0, 0]
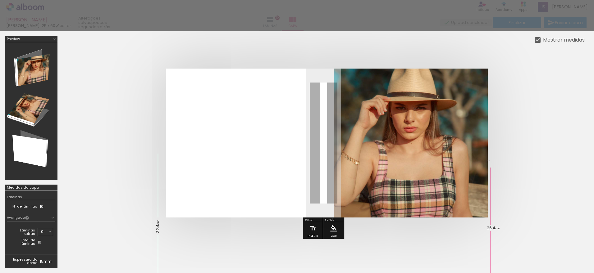
click at [0, 0] on slot "Mostrar medidas" at bounding box center [0, 0] width 0 height 0
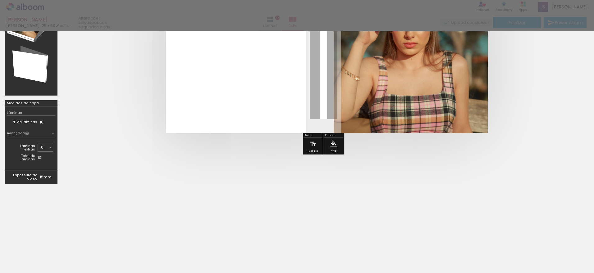
scroll to position [85, 0]
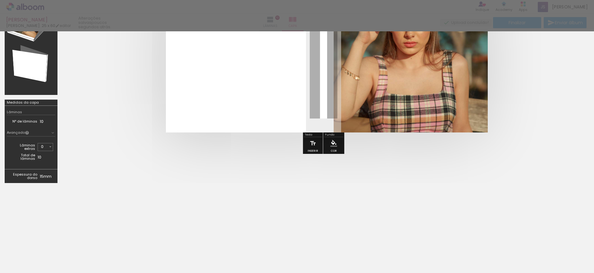
click at [513, 120] on quentale-cover at bounding box center [323, 58] width 473 height 149
click at [290, 186] on quentale-cover-editor at bounding box center [323, 69] width 522 height 237
click at [63, 154] on div at bounding box center [323, 58] width 522 height 199
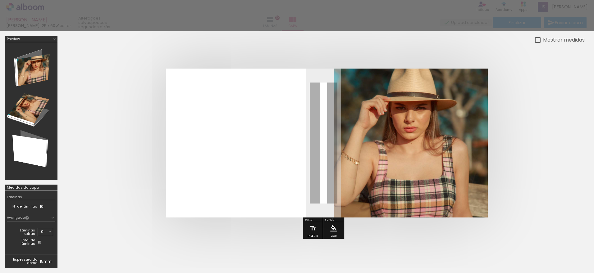
click at [121, 15] on div at bounding box center [297, 15] width 594 height 31
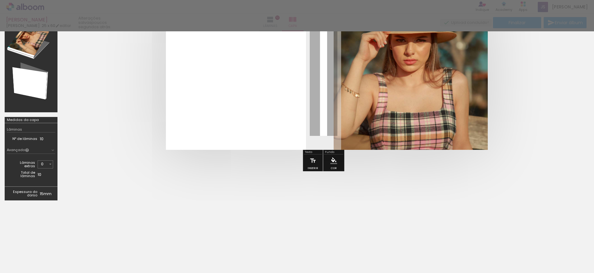
scroll to position [85, 0]
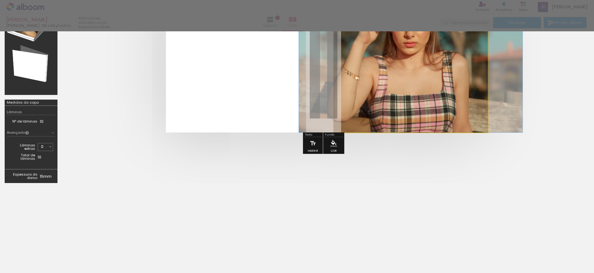
click at [392, 75] on quentale-photo at bounding box center [411, 58] width 154 height 149
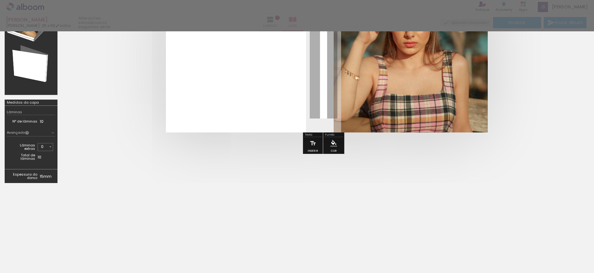
click at [392, 75] on quentale-photo at bounding box center [411, 58] width 154 height 149
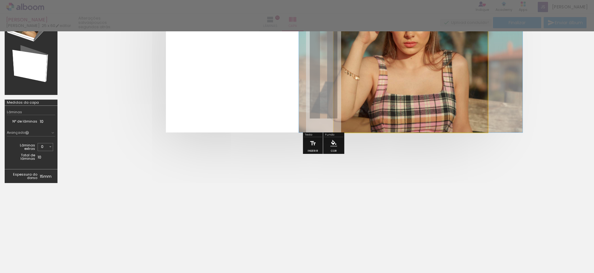
click at [392, 75] on quentale-photo at bounding box center [411, 58] width 154 height 149
drag, startPoint x: 392, startPoint y: 75, endPoint x: 390, endPoint y: 83, distance: 7.7
click at [392, 76] on quentale-photo at bounding box center [411, 58] width 154 height 149
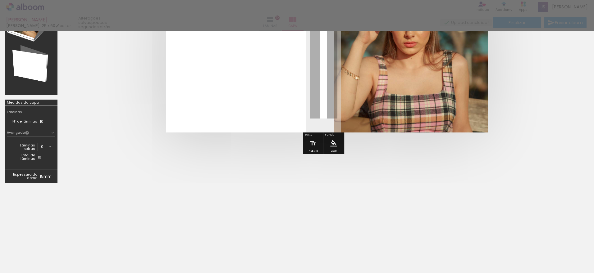
drag, startPoint x: 321, startPoint y: 270, endPoint x: 418, endPoint y: 270, distance: 97.2
click at [428, 271] on quentale-cover-section at bounding box center [297, 109] width 594 height 327
drag, startPoint x: 300, startPoint y: 249, endPoint x: 384, endPoint y: 71, distance: 196.6
click at [385, 71] on quentale-cover-section at bounding box center [297, 109] width 594 height 327
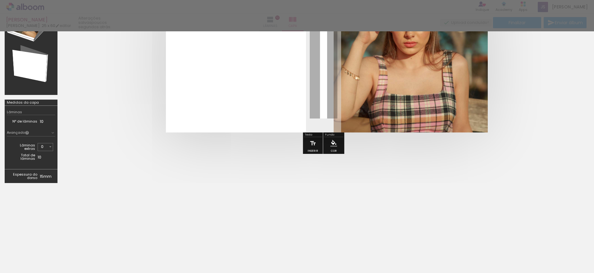
click at [336, 148] on paper-menu-button "#ffebee #ffcdd2 #ef9a9a #e57373 #ef5350 #f44336 #e53935 #d32f2f #c62828 #b71c1c…" at bounding box center [334, 144] width 12 height 12
click at [309, 143] on iron-icon at bounding box center [312, 143] width 7 height 12
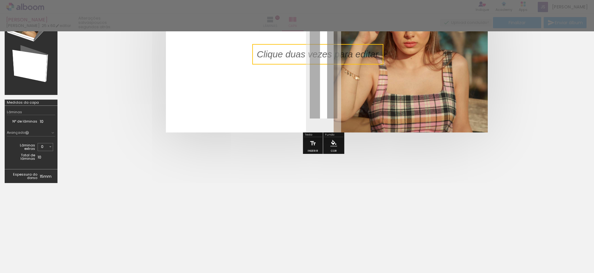
click at [350, 49] on quentale-selection at bounding box center [317, 54] width 131 height 21
type input "Sans Serif"
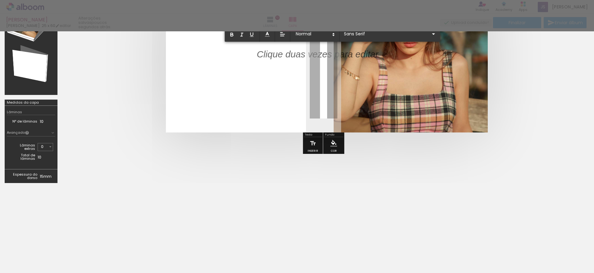
click at [355, 57] on p at bounding box center [318, 58] width 122 height 13
click at [331, 78] on quentale-layouter at bounding box center [323, 58] width 315 height 149
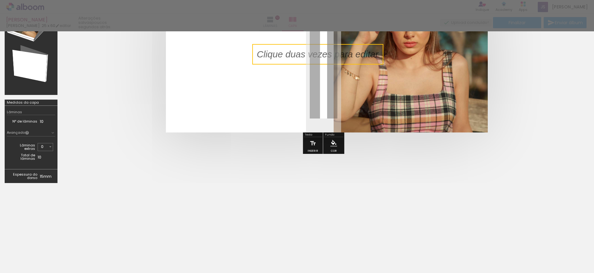
click at [288, 53] on quentale-selection at bounding box center [317, 54] width 131 height 21
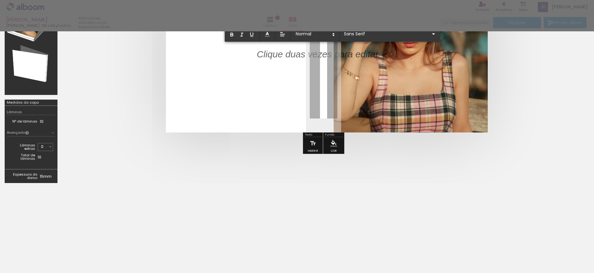
click at [281, 47] on quentale-layouter at bounding box center [323, 58] width 315 height 149
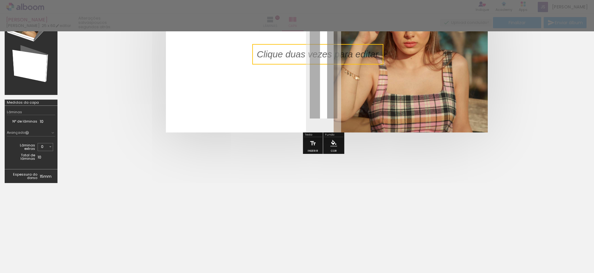
click at [271, 63] on quentale-selection at bounding box center [317, 54] width 131 height 21
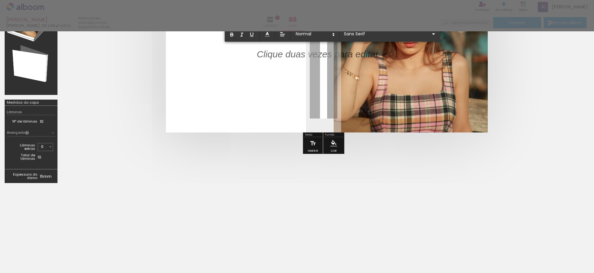
click at [271, 66] on quentale-layouter at bounding box center [323, 58] width 315 height 149
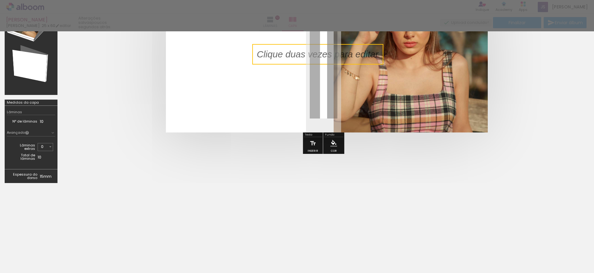
click at [273, 64] on quentale-selection at bounding box center [317, 54] width 131 height 21
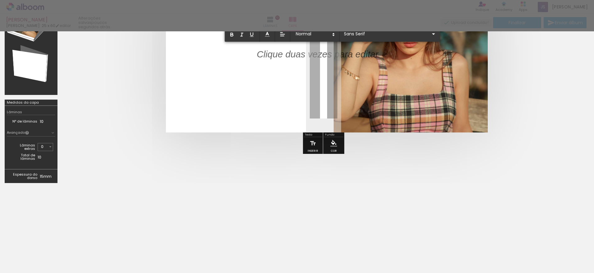
click at [274, 65] on quentale-layouter at bounding box center [323, 58] width 315 height 149
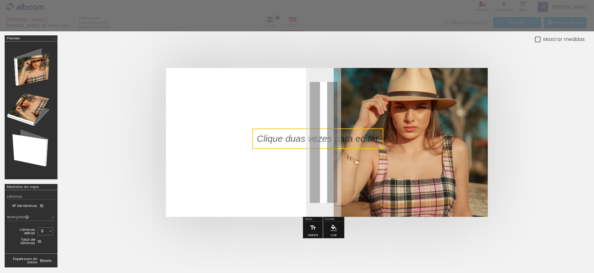
scroll to position [0, 0]
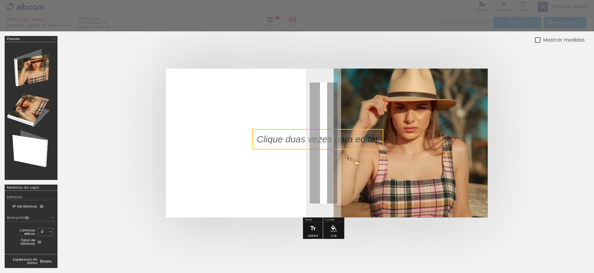
click at [313, 59] on div at bounding box center [323, 143] width 522 height 199
click at [343, 30] on div at bounding box center [297, 15] width 594 height 31
click at [75, 25] on div at bounding box center [297, 15] width 594 height 31
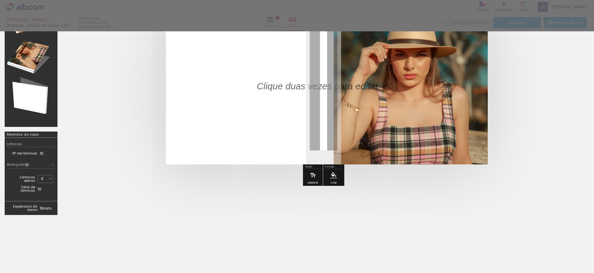
scroll to position [85, 0]
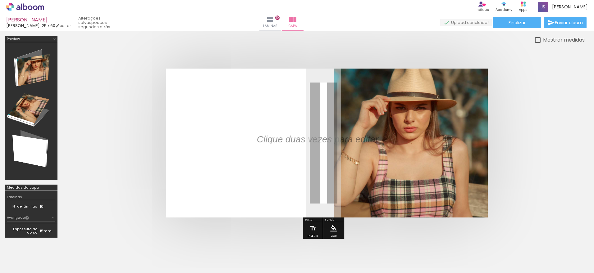
click at [435, 94] on quentale-photo at bounding box center [411, 143] width 154 height 149
click at [281, 20] on paper-button "Lâminas 10" at bounding box center [270, 22] width 22 height 17
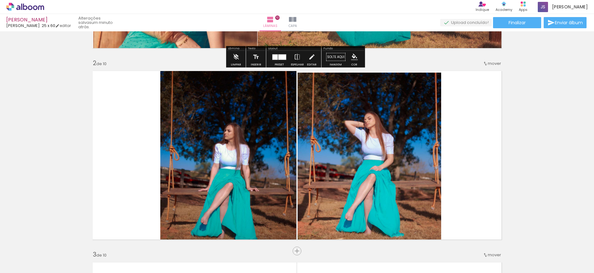
scroll to position [186, 0]
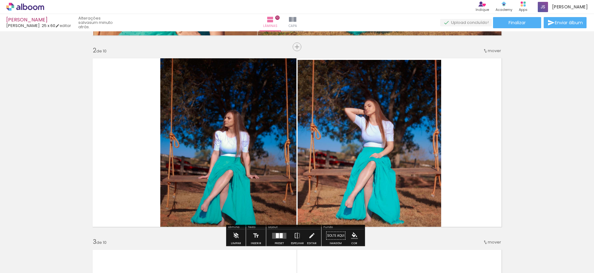
click at [318, 98] on quentale-photo at bounding box center [370, 145] width 144 height 170
click at [0, 0] on paper-listbox at bounding box center [0, 0] width 0 height 0
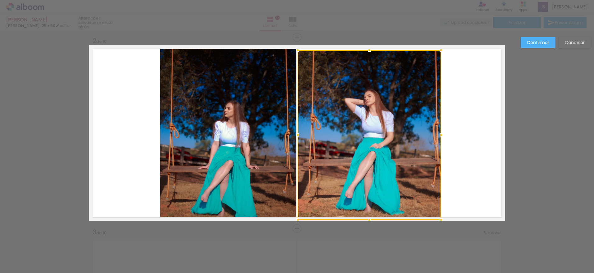
scroll to position [196, 0]
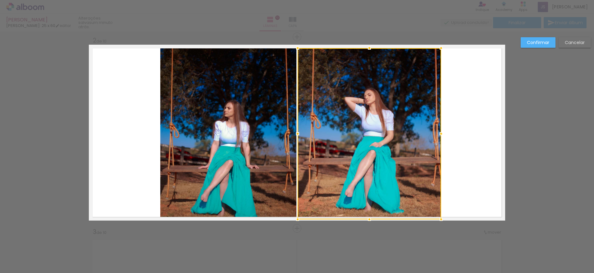
click at [368, 48] on div at bounding box center [369, 48] width 12 height 12
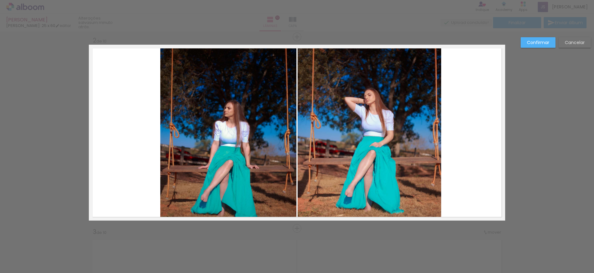
click at [257, 123] on quentale-photo at bounding box center [228, 133] width 136 height 176
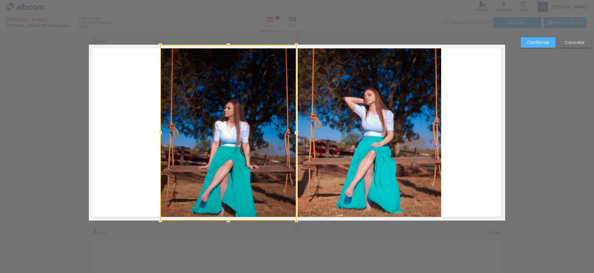
click at [0, 0] on slot "Confirmar" at bounding box center [0, 0] width 0 height 0
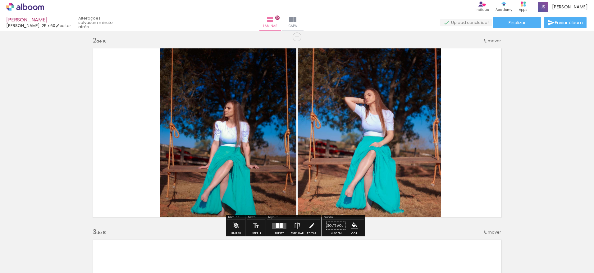
click at [262, 113] on quentale-photo at bounding box center [228, 133] width 136 height 176
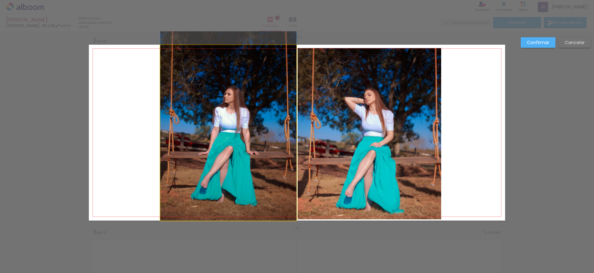
drag, startPoint x: 251, startPoint y: 122, endPoint x: 253, endPoint y: 95, distance: 27.4
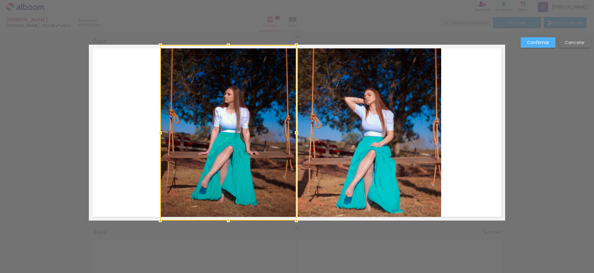
click at [501, 121] on quentale-layouter at bounding box center [297, 133] width 416 height 176
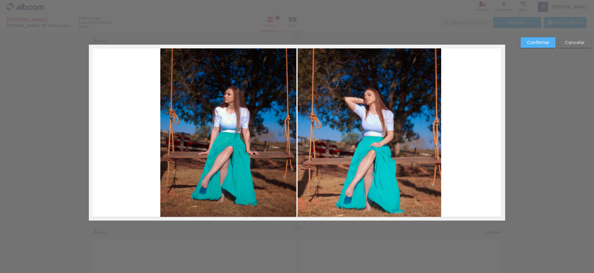
click at [0, 0] on slot "Confirmar" at bounding box center [0, 0] width 0 height 0
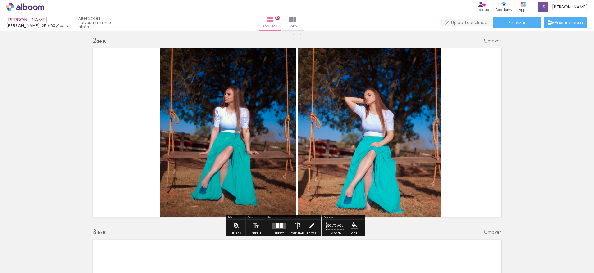
click at [374, 122] on quentale-photo at bounding box center [370, 133] width 144 height 171
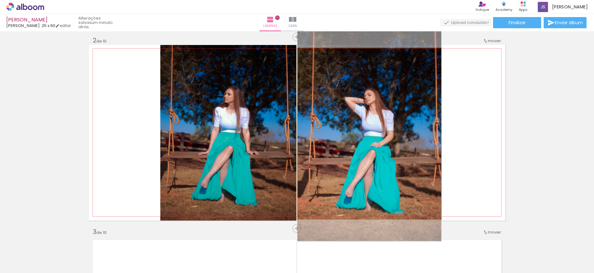
click at [374, 122] on quentale-photo at bounding box center [370, 133] width 144 height 171
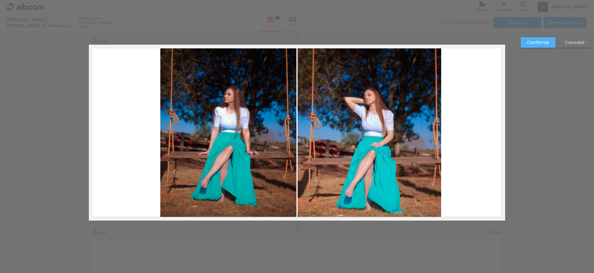
click at [374, 122] on quentale-photo at bounding box center [370, 133] width 144 height 171
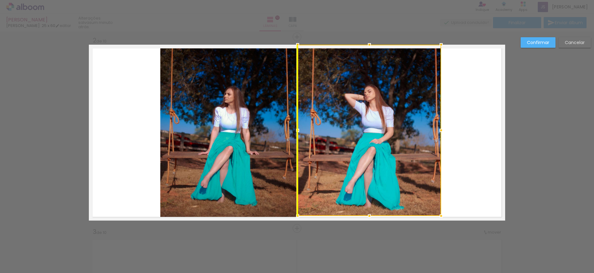
drag, startPoint x: 376, startPoint y: 120, endPoint x: 377, endPoint y: 100, distance: 20.5
click at [377, 100] on div at bounding box center [370, 130] width 144 height 171
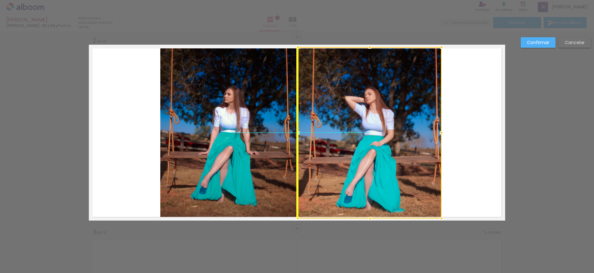
click at [377, 104] on div at bounding box center [370, 132] width 144 height 171
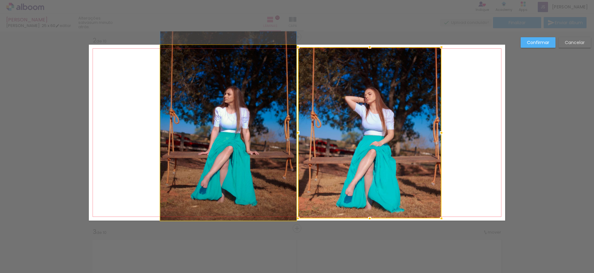
drag, startPoint x: 262, startPoint y: 114, endPoint x: 265, endPoint y: 106, distance: 9.1
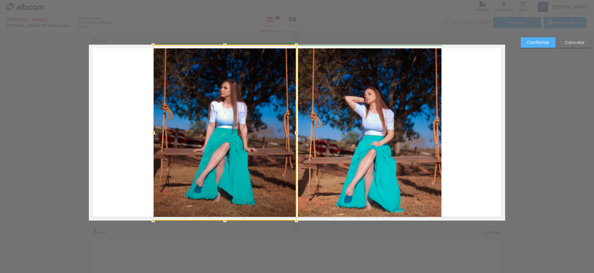
drag, startPoint x: 162, startPoint y: 133, endPoint x: 153, endPoint y: 134, distance: 8.1
click at [153, 134] on div at bounding box center [153, 133] width 12 height 12
click at [536, 39] on paper-button "Confirmar" at bounding box center [538, 42] width 35 height 11
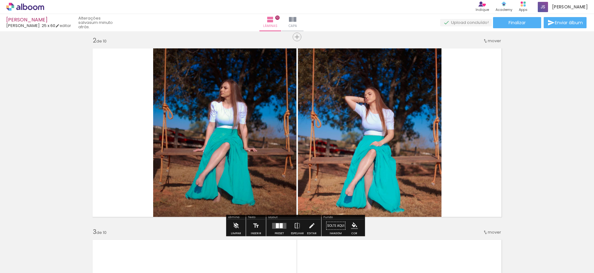
click at [341, 137] on quentale-photo at bounding box center [370, 132] width 144 height 171
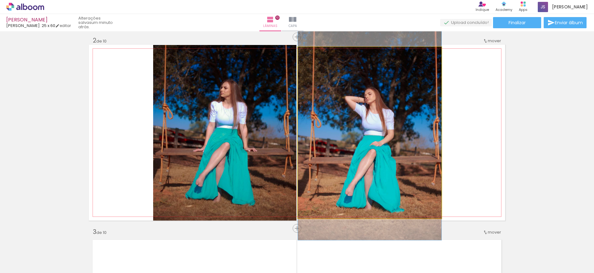
click at [341, 137] on quentale-photo at bounding box center [370, 132] width 144 height 171
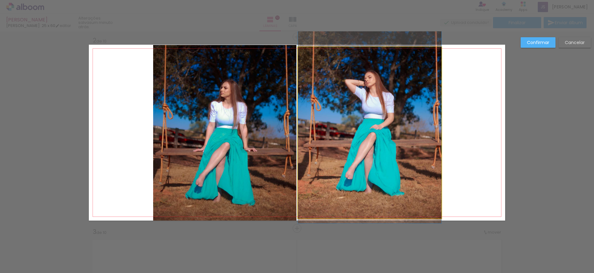
drag, startPoint x: 355, startPoint y: 139, endPoint x: 354, endPoint y: 121, distance: 18.1
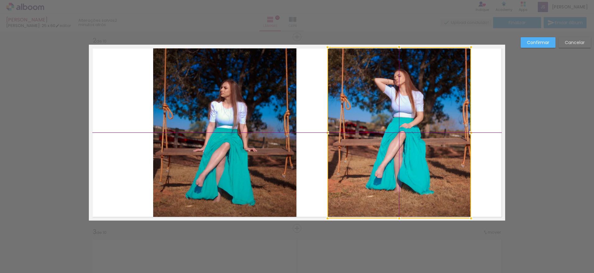
drag, startPoint x: 414, startPoint y: 105, endPoint x: 453, endPoint y: 97, distance: 39.3
click at [453, 97] on div at bounding box center [399, 132] width 144 height 171
click at [0, 0] on slot "Cancelar" at bounding box center [0, 0] width 0 height 0
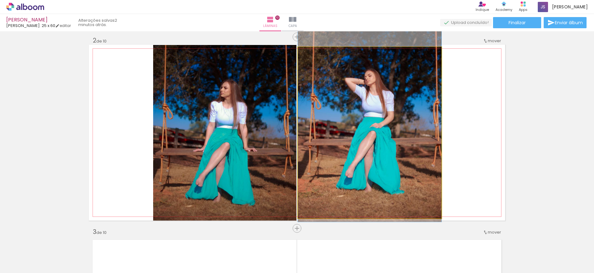
drag, startPoint x: 379, startPoint y: 129, endPoint x: 382, endPoint y: 110, distance: 18.5
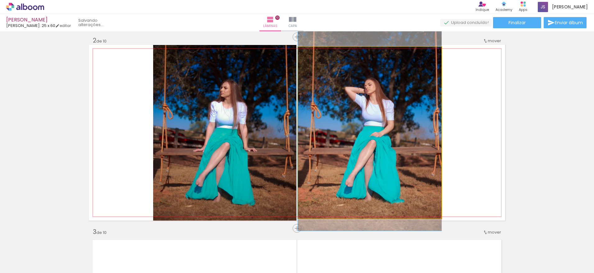
drag, startPoint x: 365, startPoint y: 128, endPoint x: 364, endPoint y: 137, distance: 9.0
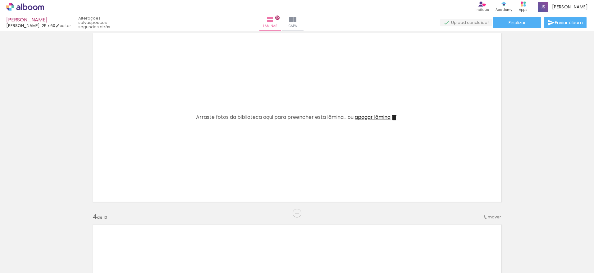
scroll to position [414, 0]
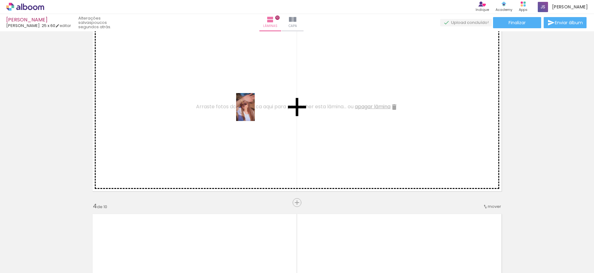
drag, startPoint x: 134, startPoint y: 248, endPoint x: 255, endPoint y: 112, distance: 181.8
click at [255, 112] on quentale-workspace at bounding box center [297, 136] width 594 height 273
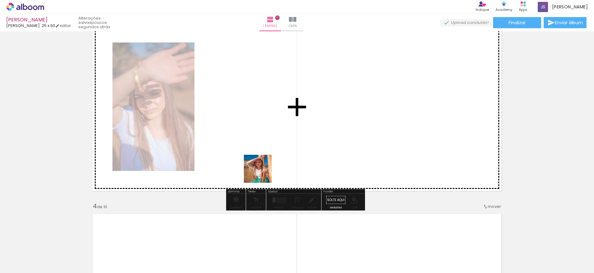
drag, startPoint x: 205, startPoint y: 253, endPoint x: 296, endPoint y: 133, distance: 150.8
click at [296, 133] on quentale-workspace at bounding box center [297, 136] width 594 height 273
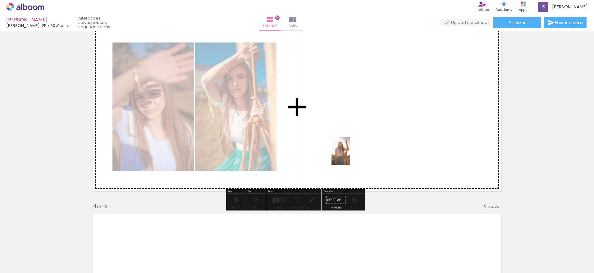
drag, startPoint x: 276, startPoint y: 258, endPoint x: 350, endPoint y: 156, distance: 126.4
click at [350, 156] on quentale-workspace at bounding box center [297, 136] width 594 height 273
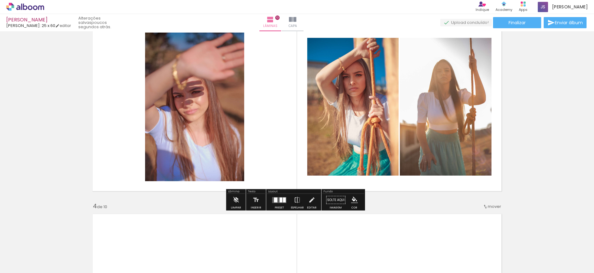
click at [280, 201] on div at bounding box center [281, 200] width 3 height 5
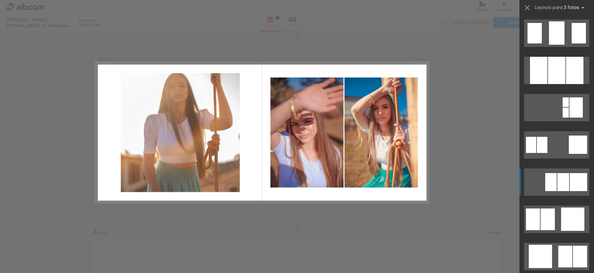
scroll to position [528, 0]
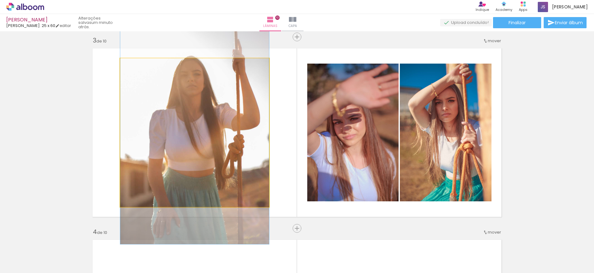
click at [229, 128] on quentale-photo at bounding box center [194, 132] width 149 height 149
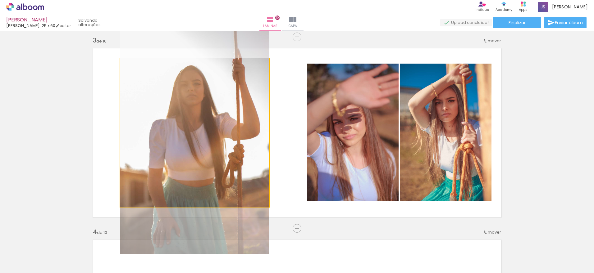
drag, startPoint x: 224, startPoint y: 120, endPoint x: 224, endPoint y: 130, distance: 9.6
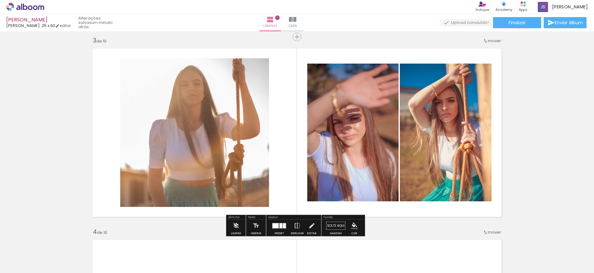
click at [280, 106] on quentale-layouter at bounding box center [297, 133] width 416 height 176
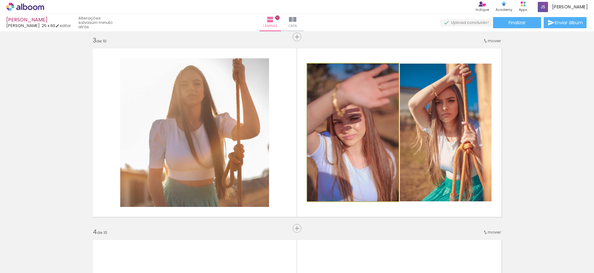
click at [350, 114] on quentale-photo at bounding box center [352, 133] width 91 height 138
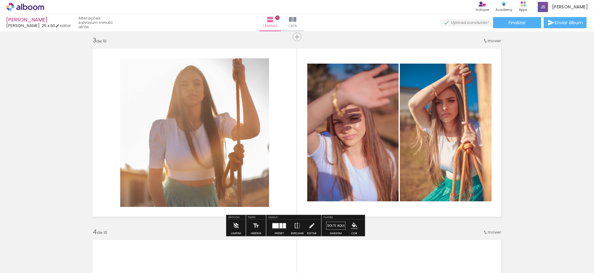
click at [350, 114] on quentale-photo at bounding box center [352, 133] width 91 height 138
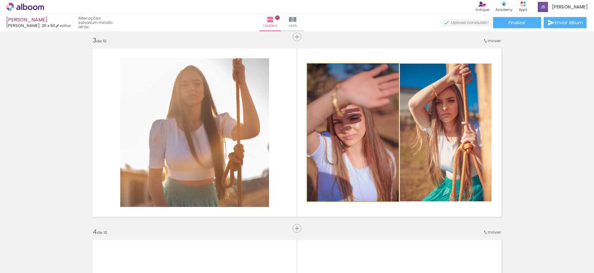
click at [350, 114] on quentale-photo at bounding box center [352, 133] width 91 height 138
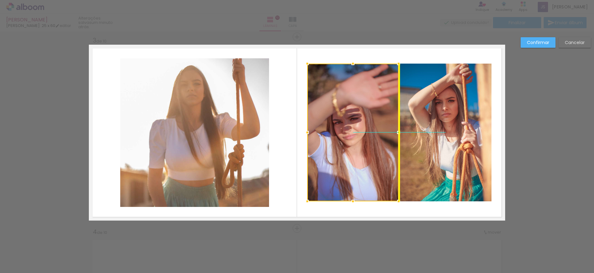
click at [348, 116] on div at bounding box center [352, 133] width 91 height 138
click at [0, 0] on slot "Confirmar" at bounding box center [0, 0] width 0 height 0
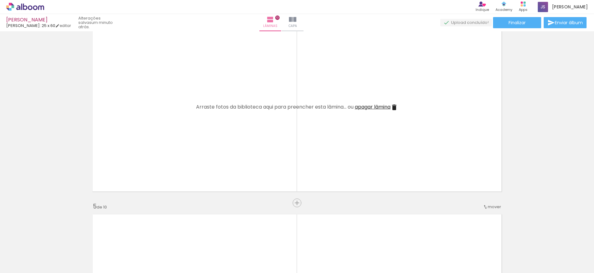
scroll to position [605, 0]
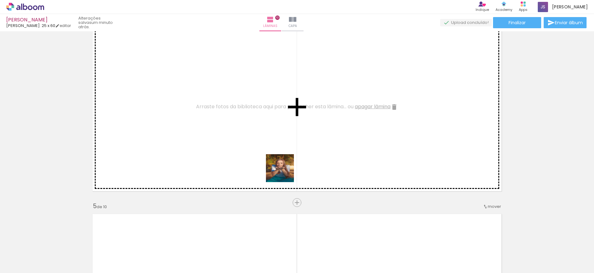
drag, startPoint x: 308, startPoint y: 253, endPoint x: 280, endPoint y: 159, distance: 98.5
click at [280, 159] on quentale-workspace at bounding box center [297, 136] width 594 height 273
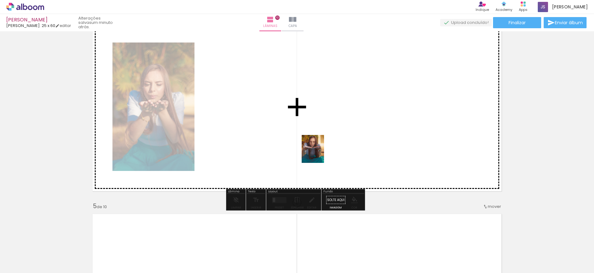
drag, startPoint x: 343, startPoint y: 249, endPoint x: 320, endPoint y: 154, distance: 98.0
click at [320, 154] on quentale-workspace at bounding box center [297, 136] width 594 height 273
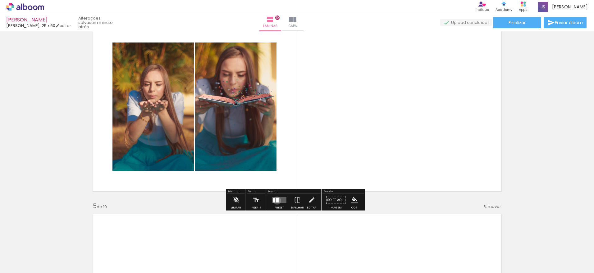
click at [276, 201] on div at bounding box center [277, 200] width 3 height 5
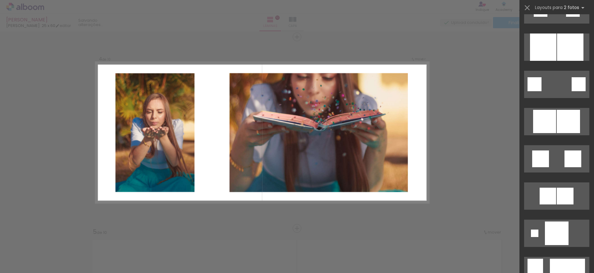
scroll to position [745, 0]
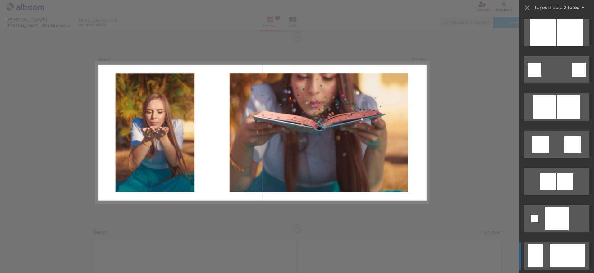
click at [554, 231] on div at bounding box center [557, 219] width 24 height 24
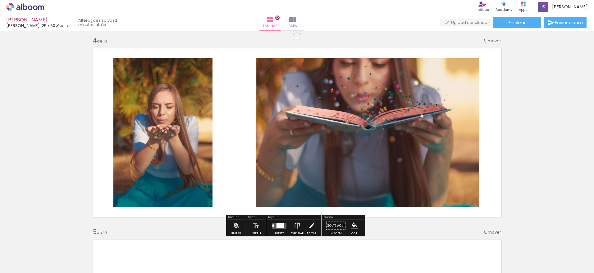
click at [284, 139] on quentale-photo at bounding box center [367, 132] width 223 height 149
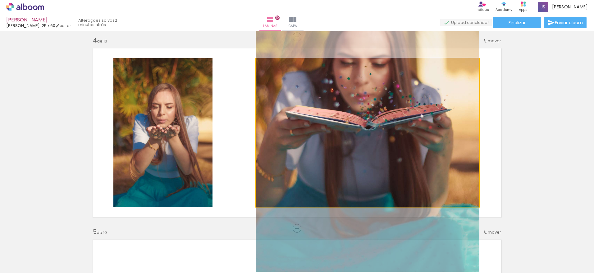
click at [262, 137] on quentale-photo at bounding box center [367, 132] width 223 height 149
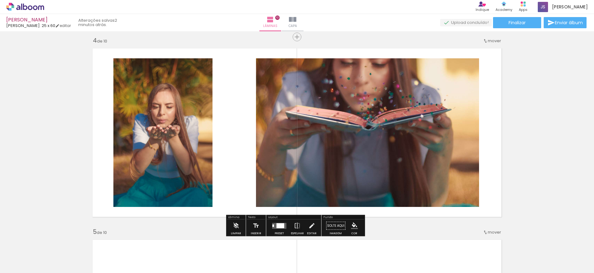
click at [262, 137] on quentale-photo at bounding box center [367, 132] width 223 height 149
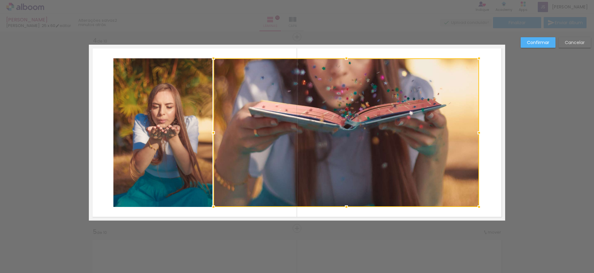
drag, startPoint x: 256, startPoint y: 134, endPoint x: 213, endPoint y: 137, distance: 42.3
click at [213, 137] on div at bounding box center [213, 133] width 12 height 12
drag, startPoint x: 540, startPoint y: 45, endPoint x: 534, endPoint y: 48, distance: 6.5
click at [0, 0] on slot "Confirmar" at bounding box center [0, 0] width 0 height 0
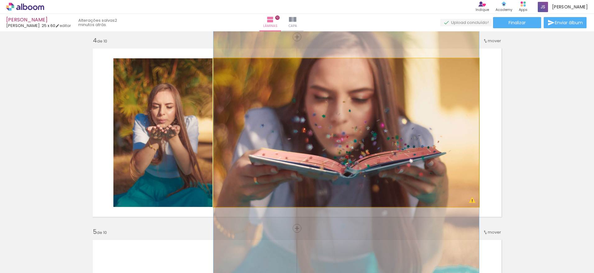
drag, startPoint x: 408, startPoint y: 104, endPoint x: 414, endPoint y: 151, distance: 47.3
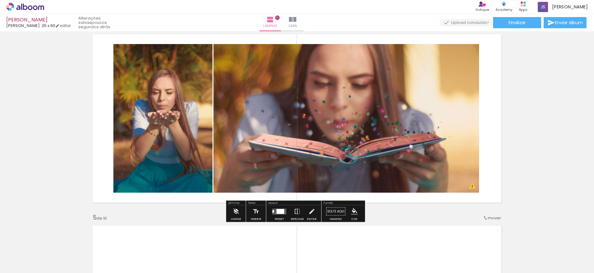
scroll to position [580, 0]
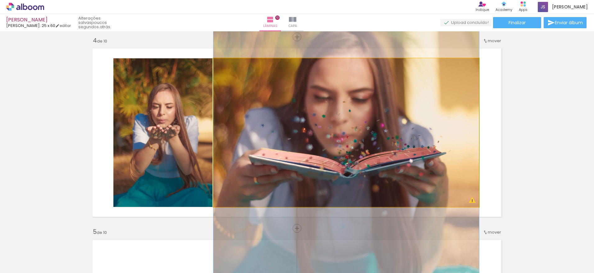
click at [309, 118] on quentale-photo at bounding box center [346, 132] width 266 height 149
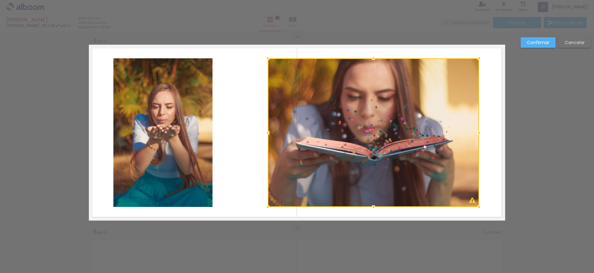
drag, startPoint x: 214, startPoint y: 134, endPoint x: 266, endPoint y: 141, distance: 52.6
click at [268, 141] on div at bounding box center [373, 132] width 211 height 149
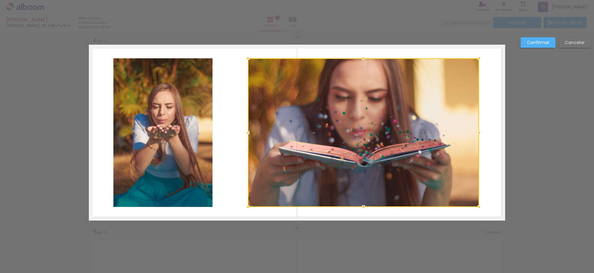
drag, startPoint x: 266, startPoint y: 133, endPoint x: 247, endPoint y: 132, distance: 19.0
click at [247, 132] on div at bounding box center [248, 133] width 12 height 12
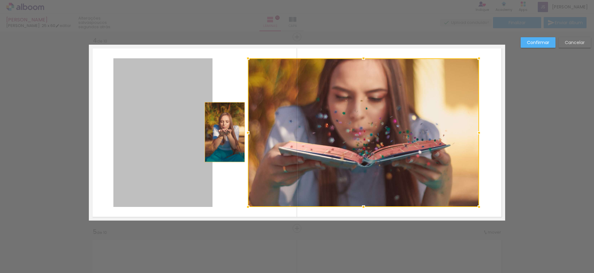
drag, startPoint x: 194, startPoint y: 130, endPoint x: 218, endPoint y: 132, distance: 24.3
click at [219, 132] on quentale-layouter at bounding box center [297, 133] width 416 height 176
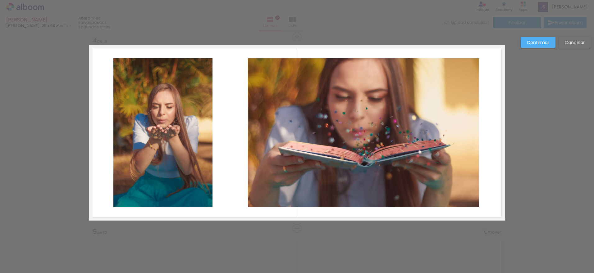
click at [188, 124] on quentale-photo at bounding box center [162, 132] width 99 height 149
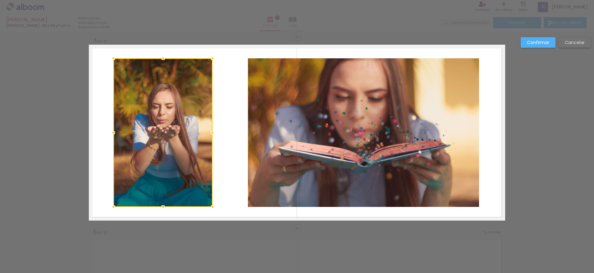
click at [188, 124] on div at bounding box center [162, 132] width 99 height 149
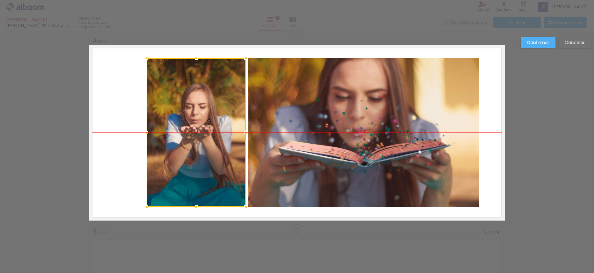
drag, startPoint x: 180, startPoint y: 123, endPoint x: 213, endPoint y: 123, distance: 33.2
click at [213, 123] on div at bounding box center [196, 132] width 99 height 149
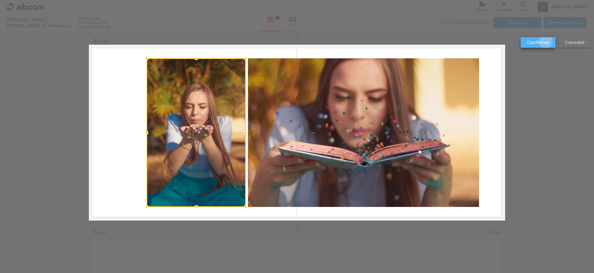
click at [0, 0] on slot "Confirmar" at bounding box center [0, 0] width 0 height 0
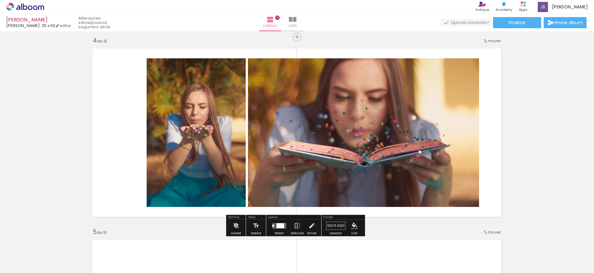
click at [167, 129] on quentale-photo at bounding box center [196, 132] width 99 height 149
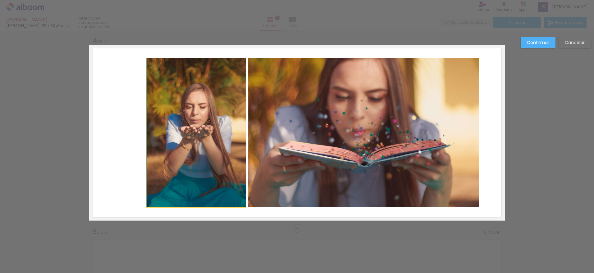
click at [159, 126] on quentale-photo at bounding box center [196, 132] width 99 height 149
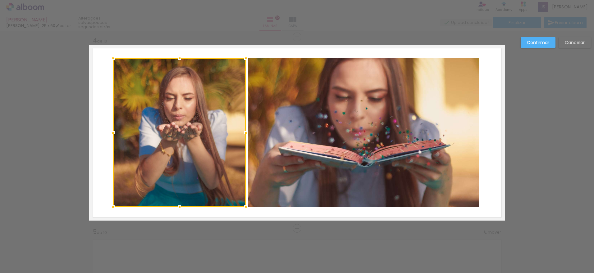
drag, startPoint x: 143, startPoint y: 132, endPoint x: 113, endPoint y: 132, distance: 29.8
click at [113, 132] on div at bounding box center [113, 133] width 12 height 12
click at [526, 45] on paper-button "Confirmar" at bounding box center [538, 42] width 35 height 11
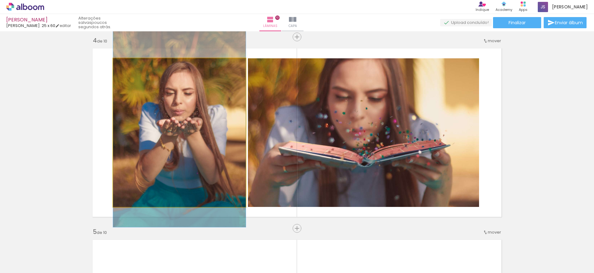
drag, startPoint x: 212, startPoint y: 140, endPoint x: 211, endPoint y: 136, distance: 4.7
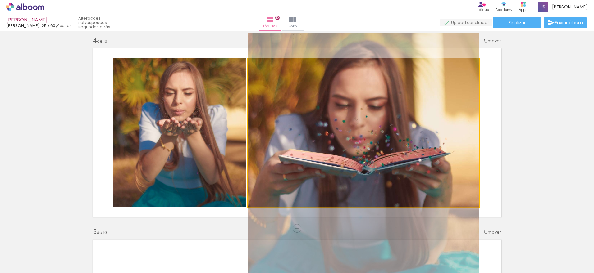
drag, startPoint x: 292, startPoint y: 140, endPoint x: 292, endPoint y: 148, distance: 8.1
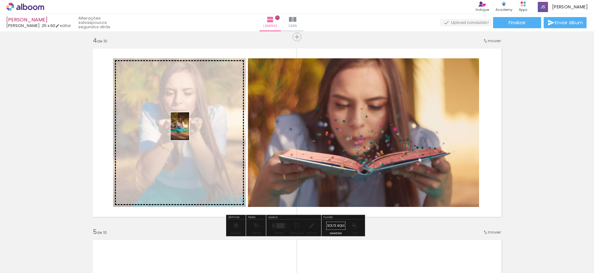
drag, startPoint x: 376, startPoint y: 253, endPoint x: 189, endPoint y: 131, distance: 223.3
click at [189, 131] on quentale-workspace at bounding box center [297, 136] width 594 height 273
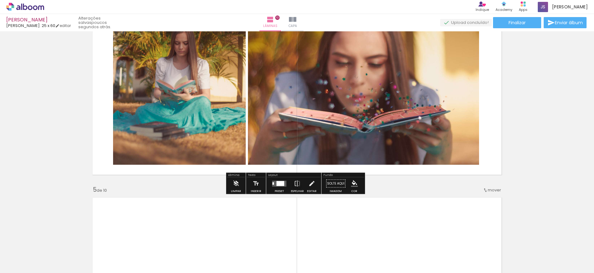
scroll to position [611, 0]
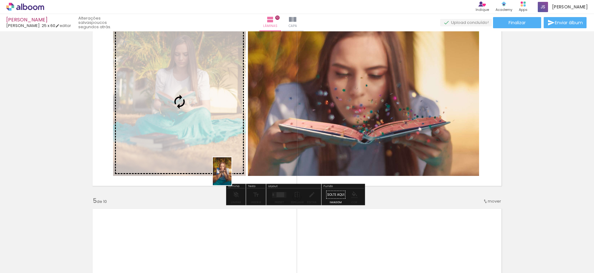
drag, startPoint x: 303, startPoint y: 254, endPoint x: 231, endPoint y: 176, distance: 105.7
click at [231, 176] on quentale-workspace at bounding box center [297, 136] width 594 height 273
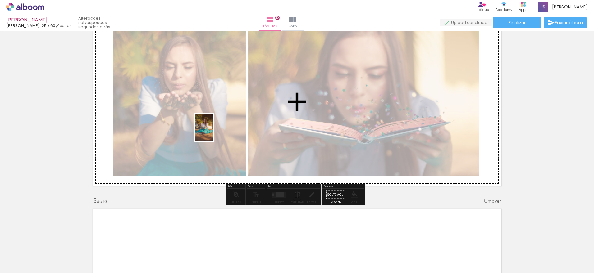
drag, startPoint x: 376, startPoint y: 254, endPoint x: 213, endPoint y: 132, distance: 203.7
click at [213, 132] on quentale-workspace at bounding box center [297, 136] width 594 height 273
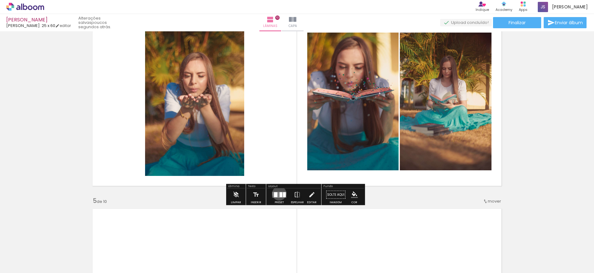
click at [278, 194] on quentale-layouter at bounding box center [279, 195] width 14 height 6
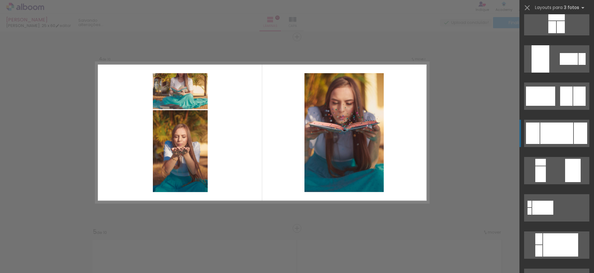
scroll to position [1118, 0]
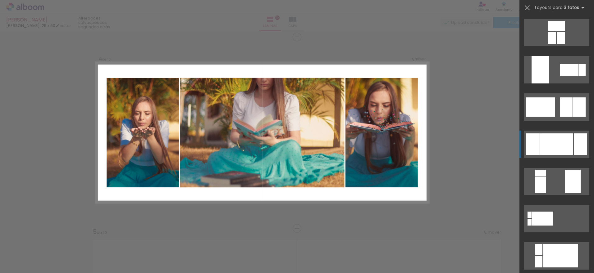
click at [551, 152] on div at bounding box center [556, 144] width 33 height 21
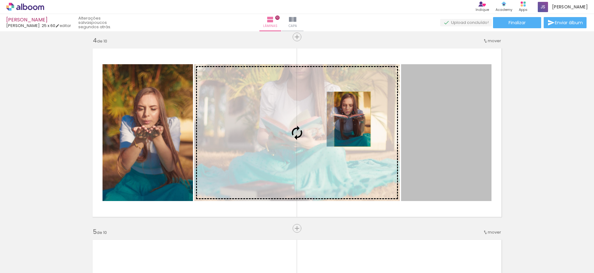
drag, startPoint x: 460, startPoint y: 120, endPoint x: 350, endPoint y: 119, distance: 109.6
click at [0, 0] on slot at bounding box center [0, 0] width 0 height 0
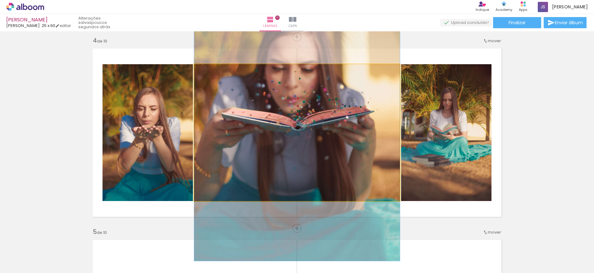
click at [339, 118] on quentale-photo at bounding box center [297, 132] width 206 height 137
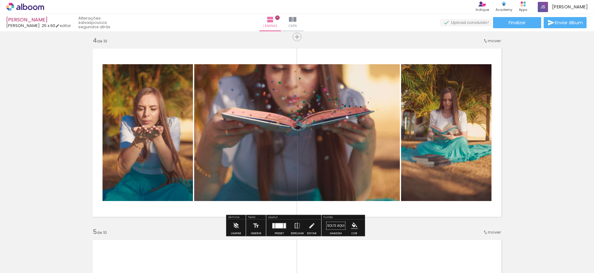
click at [339, 118] on quentale-photo at bounding box center [297, 132] width 206 height 137
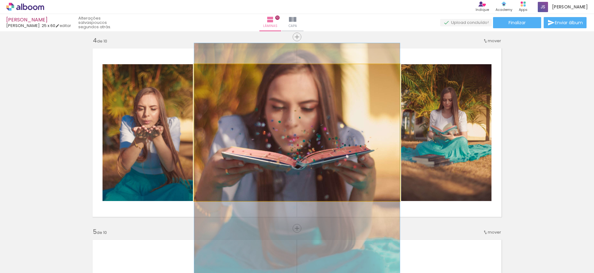
drag, startPoint x: 330, startPoint y: 109, endPoint x: 334, endPoint y: 148, distance: 39.3
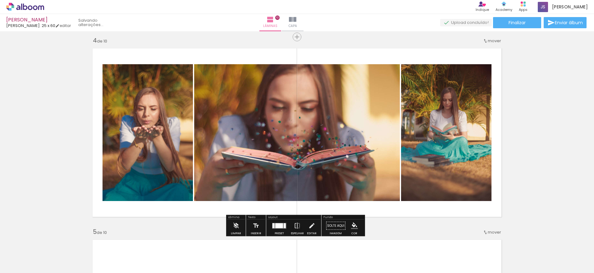
click at [147, 133] on quentale-photo at bounding box center [148, 132] width 90 height 137
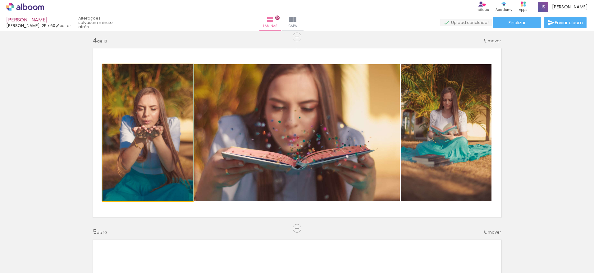
click at [163, 110] on quentale-photo at bounding box center [148, 132] width 90 height 137
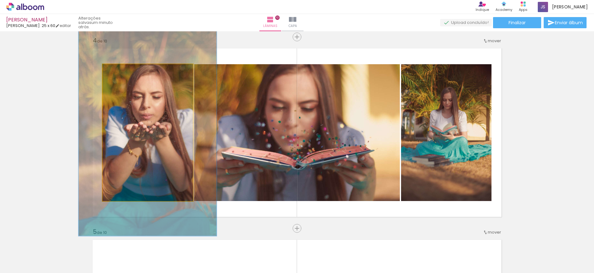
drag, startPoint x: 115, startPoint y: 70, endPoint x: 125, endPoint y: 71, distance: 10.9
type paper-slider "151"
click at [125, 71] on div at bounding box center [128, 71] width 6 height 6
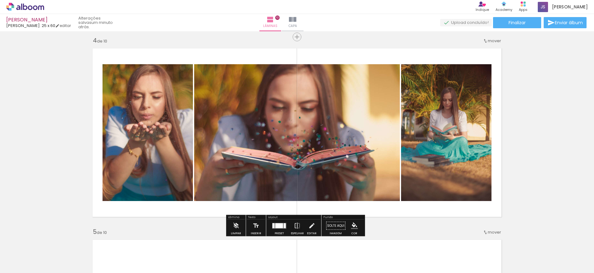
click at [451, 111] on quentale-photo at bounding box center [446, 132] width 90 height 137
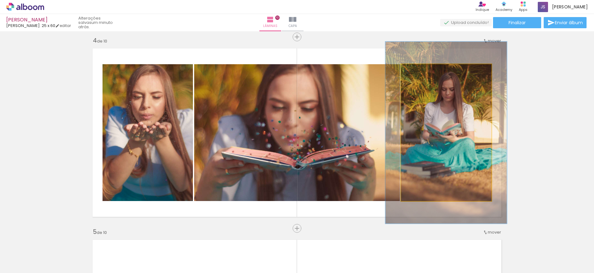
drag, startPoint x: 415, startPoint y: 71, endPoint x: 422, endPoint y: 71, distance: 7.1
type paper-slider "133"
click at [422, 71] on div at bounding box center [423, 71] width 6 height 6
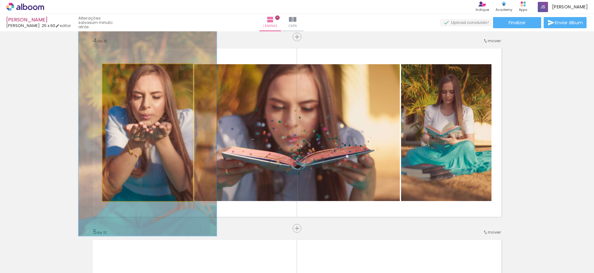
click at [149, 115] on quentale-photo at bounding box center [148, 132] width 90 height 137
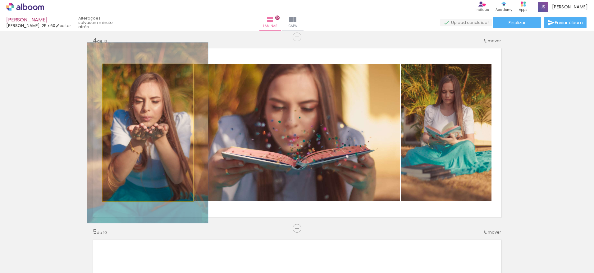
drag, startPoint x: 127, startPoint y: 71, endPoint x: 122, endPoint y: 71, distance: 4.7
type paper-slider "132"
click at [122, 71] on div at bounding box center [125, 71] width 6 height 6
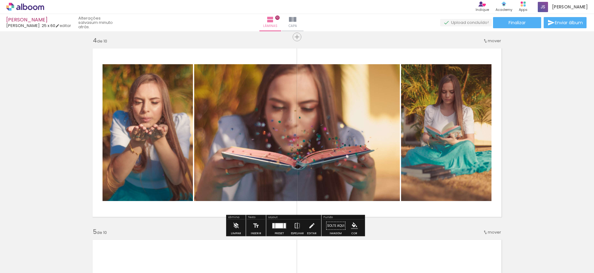
click at [284, 118] on quentale-photo at bounding box center [297, 132] width 206 height 137
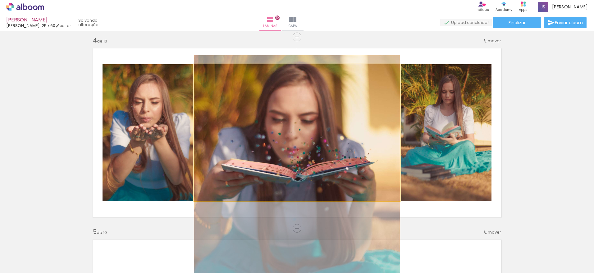
drag, startPoint x: 276, startPoint y: 111, endPoint x: 276, endPoint y: 123, distance: 12.1
click at [277, 123] on quentale-photo at bounding box center [297, 132] width 206 height 137
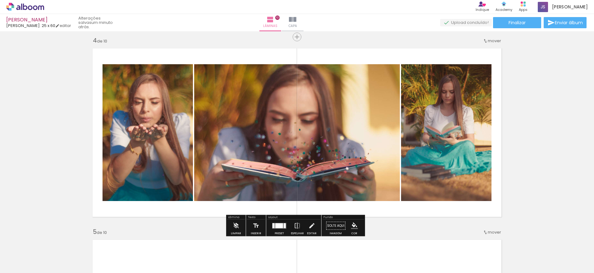
click at [462, 124] on quentale-photo at bounding box center [446, 132] width 90 height 137
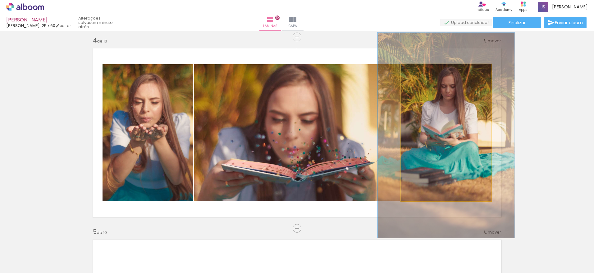
drag, startPoint x: 422, startPoint y: 71, endPoint x: 426, endPoint y: 71, distance: 4.0
click at [426, 71] on div at bounding box center [428, 71] width 6 height 6
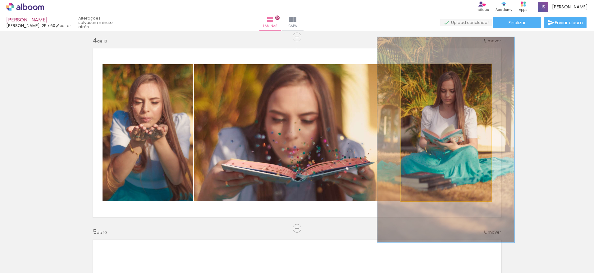
drag, startPoint x: 443, startPoint y: 124, endPoint x: 442, endPoint y: 127, distance: 3.1
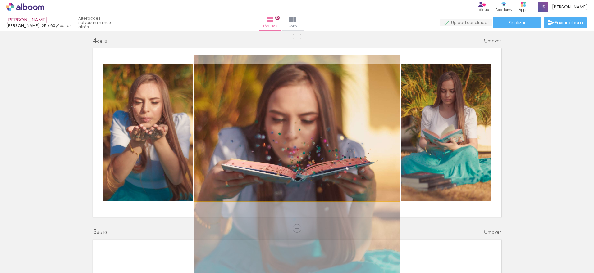
click at [266, 92] on quentale-photo at bounding box center [297, 132] width 206 height 137
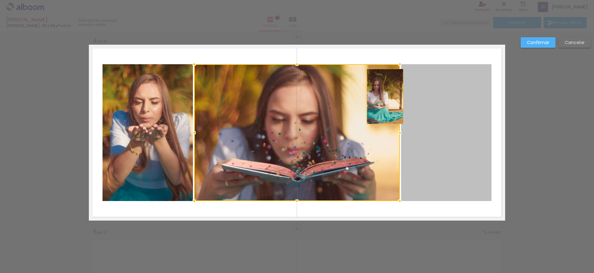
drag, startPoint x: 445, startPoint y: 110, endPoint x: 389, endPoint y: 91, distance: 59.5
click at [389, 91] on album-spread "4 de 10" at bounding box center [297, 133] width 416 height 176
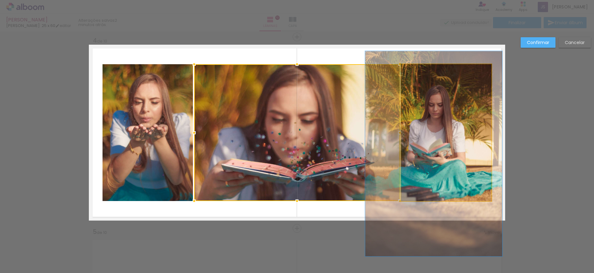
drag, startPoint x: 429, startPoint y: 103, endPoint x: 440, endPoint y: 103, distance: 10.6
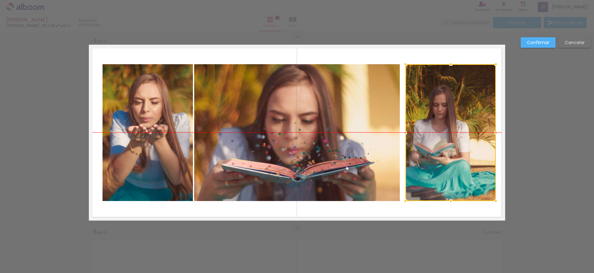
drag, startPoint x: 436, startPoint y: 103, endPoint x: 441, endPoint y: 103, distance: 5.3
click at [441, 103] on div at bounding box center [450, 132] width 90 height 137
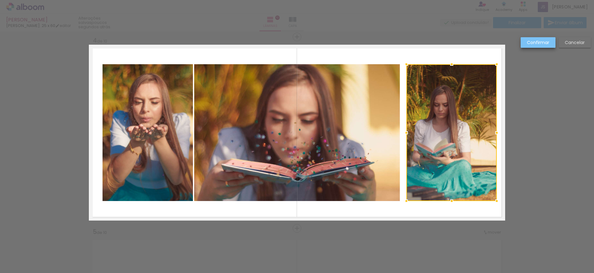
drag, startPoint x: 537, startPoint y: 42, endPoint x: 536, endPoint y: 35, distance: 6.8
click at [331, 110] on quentale-photo at bounding box center [297, 132] width 206 height 137
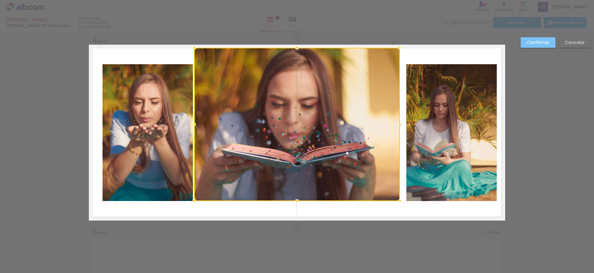
drag, startPoint x: 295, startPoint y: 66, endPoint x: 297, endPoint y: 50, distance: 16.0
click at [297, 50] on div at bounding box center [297, 48] width 12 height 12
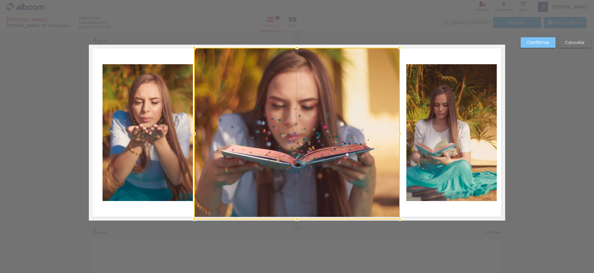
drag, startPoint x: 295, startPoint y: 203, endPoint x: 295, endPoint y: 220, distance: 17.4
click at [295, 220] on div at bounding box center [297, 219] width 12 height 12
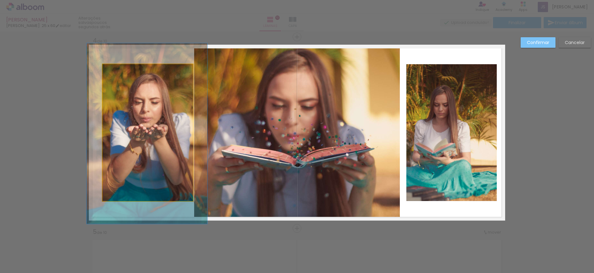
click at [156, 134] on quentale-photo at bounding box center [148, 132] width 90 height 137
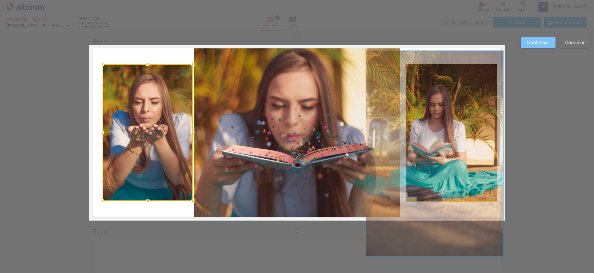
drag, startPoint x: 425, startPoint y: 119, endPoint x: 421, endPoint y: 119, distance: 4.4
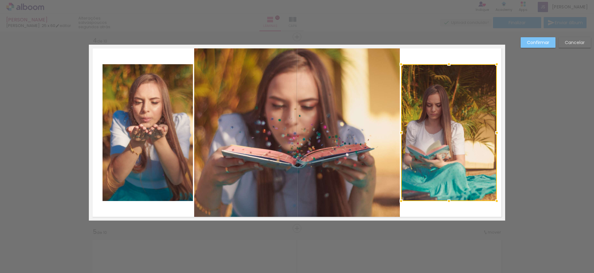
drag, startPoint x: 405, startPoint y: 134, endPoint x: 400, endPoint y: 134, distance: 5.3
click at [400, 134] on div at bounding box center [401, 133] width 12 height 12
click at [0, 0] on slot "Confirmar" at bounding box center [0, 0] width 0 height 0
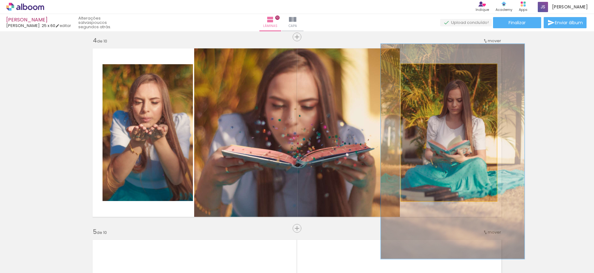
drag, startPoint x: 453, startPoint y: 117, endPoint x: 474, endPoint y: 112, distance: 21.4
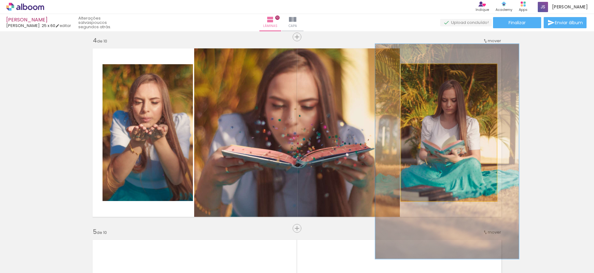
drag, startPoint x: 472, startPoint y: 123, endPoint x: 467, endPoint y: 123, distance: 5.6
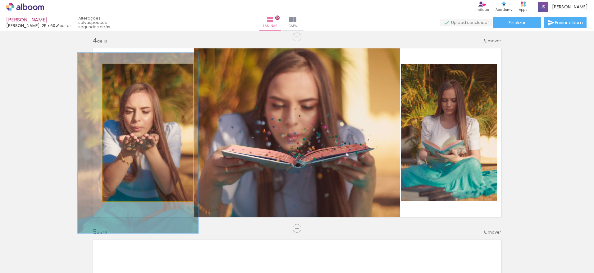
drag, startPoint x: 159, startPoint y: 98, endPoint x: 150, endPoint y: 108, distance: 13.0
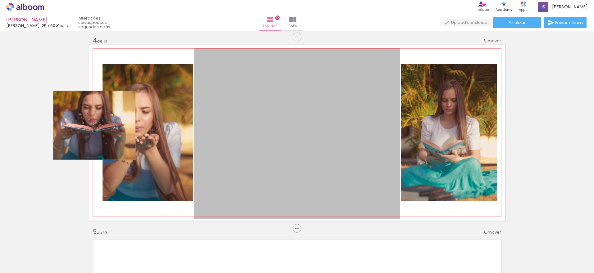
drag, startPoint x: 244, startPoint y: 94, endPoint x: 92, endPoint y: 125, distance: 155.5
click at [92, 125] on quentale-layouter at bounding box center [297, 133] width 416 height 176
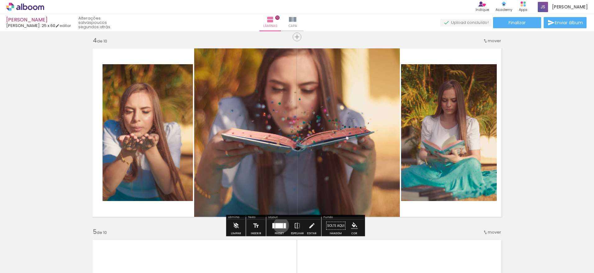
click at [280, 226] on div at bounding box center [279, 225] width 8 height 5
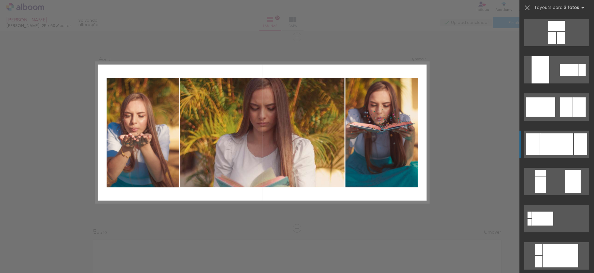
scroll to position [1230, 0]
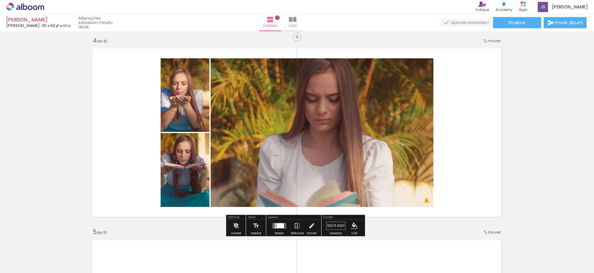
click at [401, 134] on quentale-photo at bounding box center [322, 132] width 223 height 149
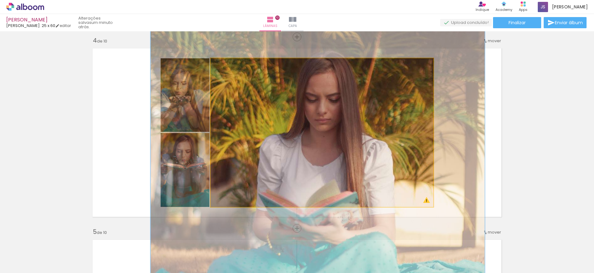
click at [401, 134] on quentale-photo at bounding box center [322, 132] width 223 height 149
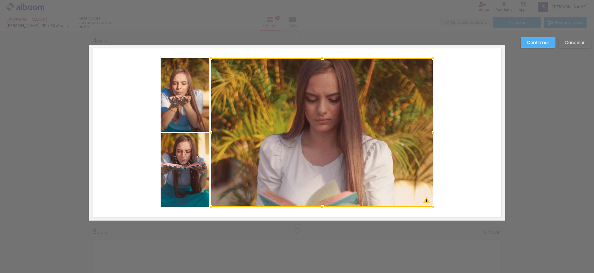
click at [0, 0] on slot "Cancelar" at bounding box center [0, 0] width 0 height 0
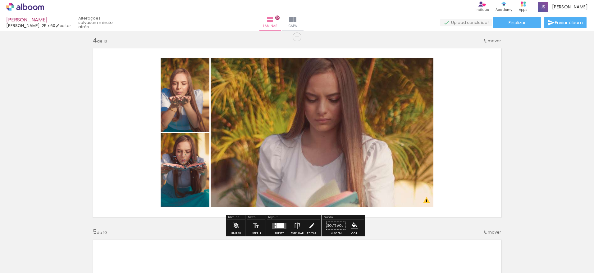
click at [279, 227] on div at bounding box center [279, 225] width 7 height 5
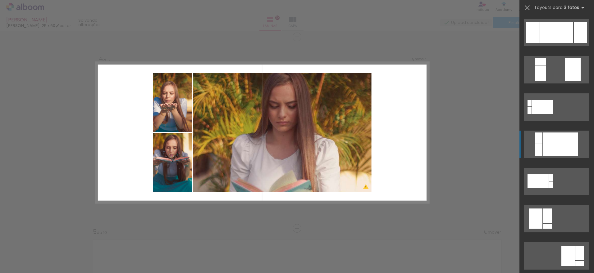
scroll to position [1342, 0]
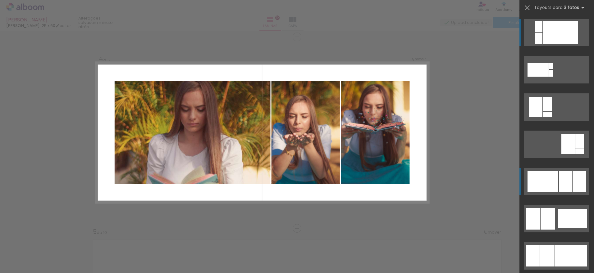
click at [540, 180] on div at bounding box center [542, 181] width 31 height 21
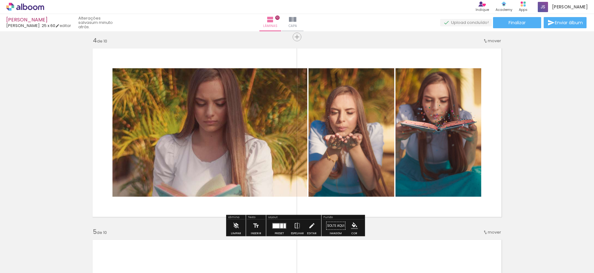
click at [203, 127] on quentale-photo at bounding box center [209, 132] width 195 height 129
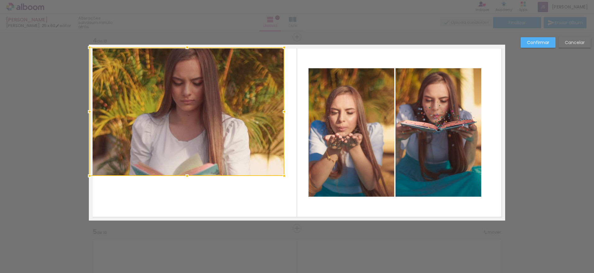
drag, startPoint x: 189, startPoint y: 120, endPoint x: 166, endPoint y: 99, distance: 31.0
click at [166, 99] on div at bounding box center [186, 112] width 195 height 129
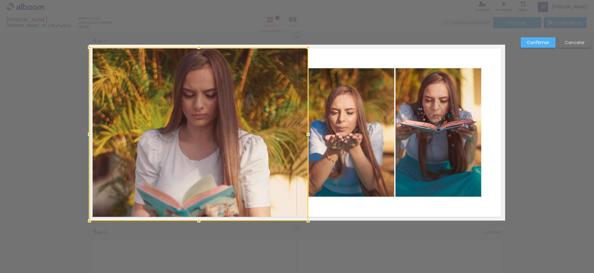
drag, startPoint x: 281, startPoint y: 176, endPoint x: 305, endPoint y: 218, distance: 48.8
click at [305, 218] on div at bounding box center [308, 221] width 12 height 12
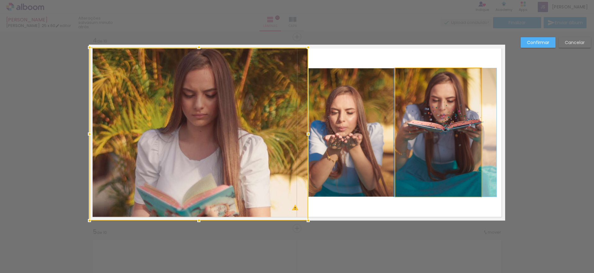
drag, startPoint x: 411, startPoint y: 171, endPoint x: 417, endPoint y: 170, distance: 5.9
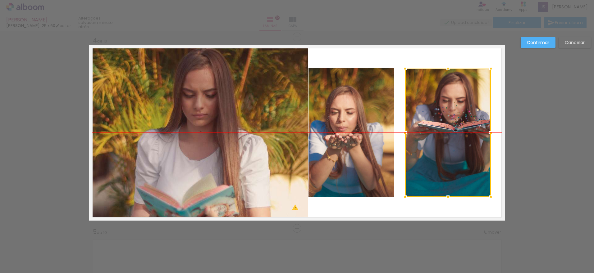
drag, startPoint x: 449, startPoint y: 113, endPoint x: 459, endPoint y: 113, distance: 10.6
click at [459, 113] on div at bounding box center [448, 133] width 86 height 129
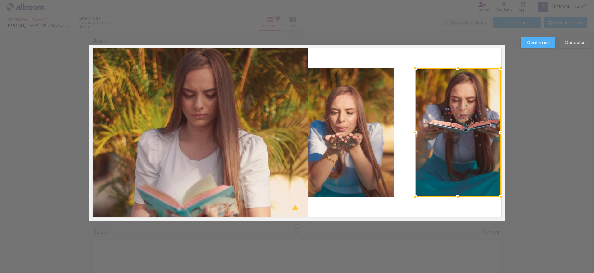
drag, startPoint x: 459, startPoint y: 113, endPoint x: 468, endPoint y: 114, distance: 9.0
click at [468, 114] on div at bounding box center [458, 132] width 86 height 129
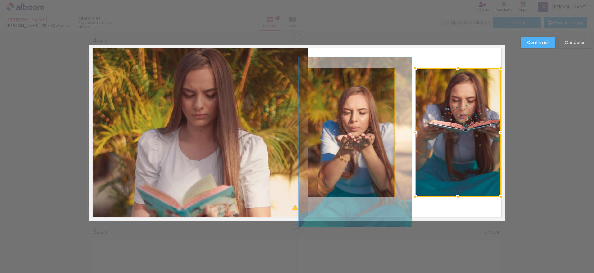
drag, startPoint x: 364, startPoint y: 119, endPoint x: 376, endPoint y: 119, distance: 12.4
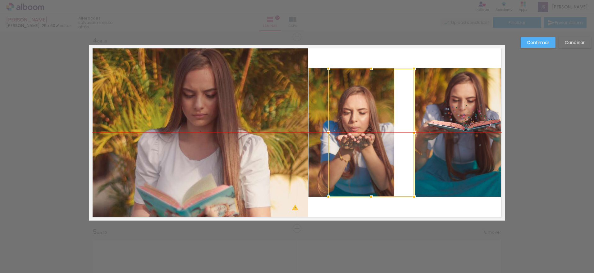
drag, startPoint x: 373, startPoint y: 119, endPoint x: 386, endPoint y: 119, distance: 13.4
click at [388, 119] on div at bounding box center [371, 133] width 86 height 129
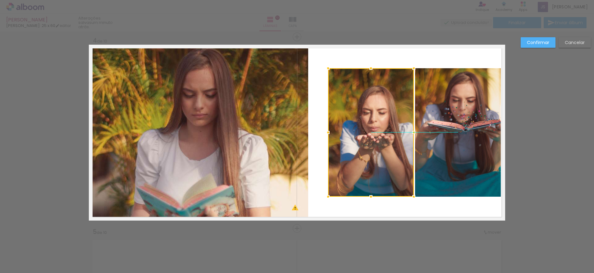
drag, startPoint x: 381, startPoint y: 84, endPoint x: 399, endPoint y: 84, distance: 18.0
click at [399, 84] on div at bounding box center [371, 132] width 86 height 129
click at [310, 100] on quentale-layouter at bounding box center [297, 133] width 416 height 176
click at [304, 104] on quentale-photo at bounding box center [198, 134] width 219 height 173
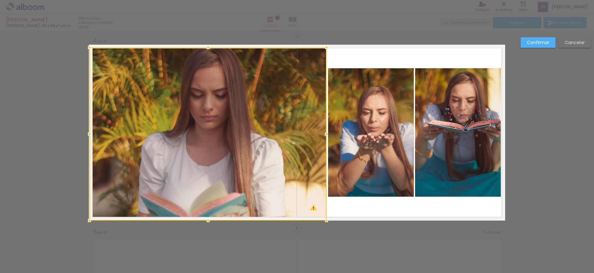
drag, startPoint x: 305, startPoint y: 134, endPoint x: 323, endPoint y: 134, distance: 18.3
click at [323, 134] on div at bounding box center [326, 134] width 12 height 12
click at [324, 135] on div at bounding box center [327, 134] width 12 height 12
click at [0, 0] on slot "Confirmar" at bounding box center [0, 0] width 0 height 0
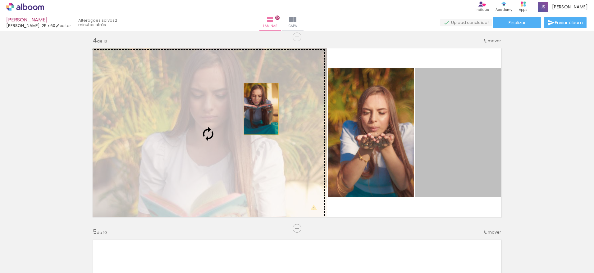
drag, startPoint x: 461, startPoint y: 104, endPoint x: 259, endPoint y: 109, distance: 202.3
click at [0, 0] on slot at bounding box center [0, 0] width 0 height 0
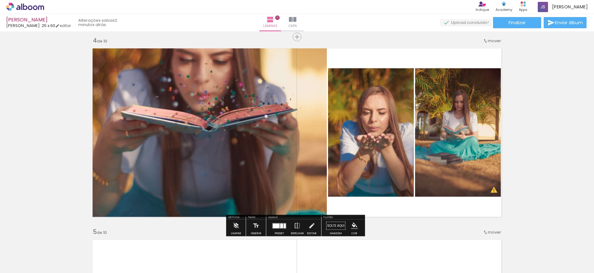
click at [256, 112] on quentale-photo at bounding box center [207, 134] width 237 height 173
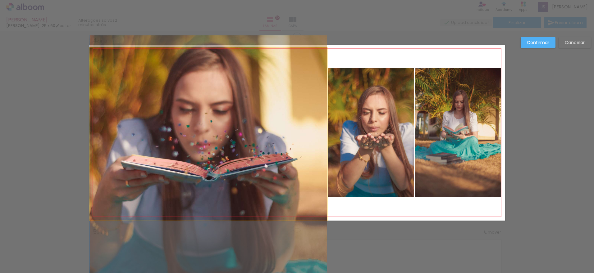
drag, startPoint x: 226, startPoint y: 103, endPoint x: 227, endPoint y: 154, distance: 50.6
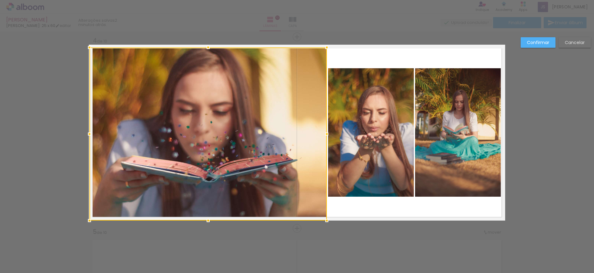
click at [377, 141] on quentale-photo at bounding box center [371, 132] width 86 height 129
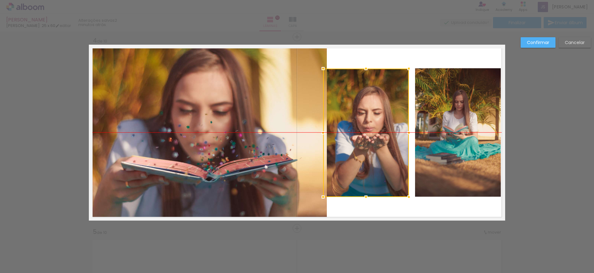
drag, startPoint x: 377, startPoint y: 141, endPoint x: 372, endPoint y: 142, distance: 5.0
click at [372, 142] on div at bounding box center [366, 133] width 86 height 129
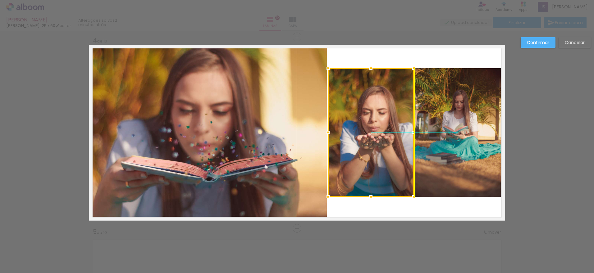
drag, startPoint x: 373, startPoint y: 142, endPoint x: 378, endPoint y: 142, distance: 5.0
click at [378, 142] on div at bounding box center [371, 132] width 86 height 129
click at [0, 0] on slot "Confirmar" at bounding box center [0, 0] width 0 height 0
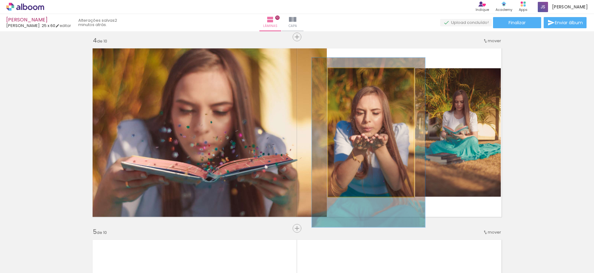
drag, startPoint x: 387, startPoint y: 125, endPoint x: 380, endPoint y: 125, distance: 6.5
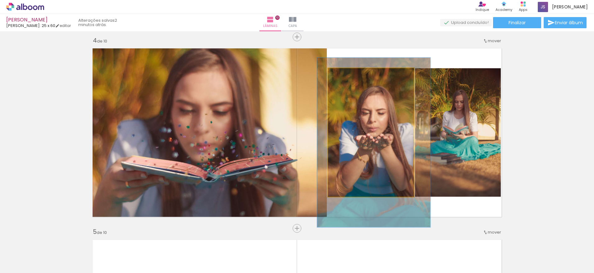
drag, startPoint x: 380, startPoint y: 125, endPoint x: 386, endPoint y: 125, distance: 5.6
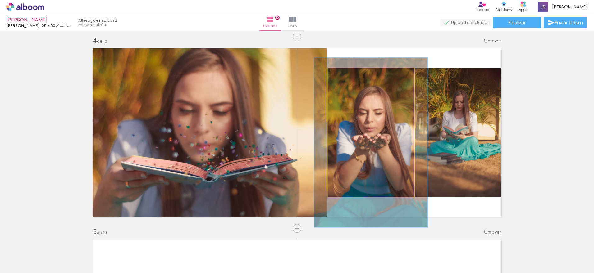
drag, startPoint x: 386, startPoint y: 125, endPoint x: 383, endPoint y: 125, distance: 3.4
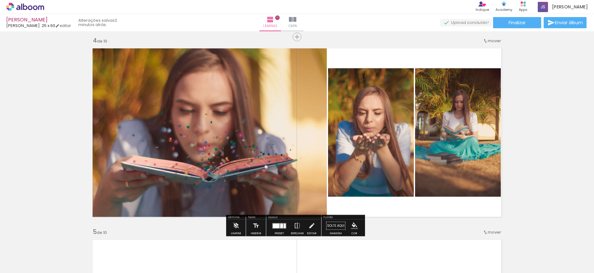
click at [462, 127] on quentale-photo at bounding box center [458, 132] width 86 height 129
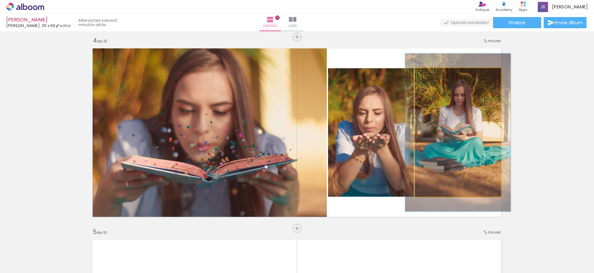
drag, startPoint x: 429, startPoint y: 75, endPoint x: 434, endPoint y: 75, distance: 5.0
type paper-slider "123"
click at [434, 75] on div at bounding box center [435, 75] width 6 height 6
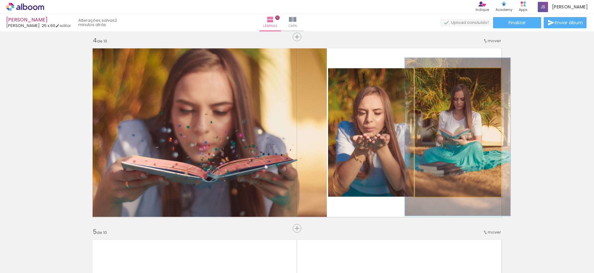
drag, startPoint x: 447, startPoint y: 121, endPoint x: 447, endPoint y: 125, distance: 4.4
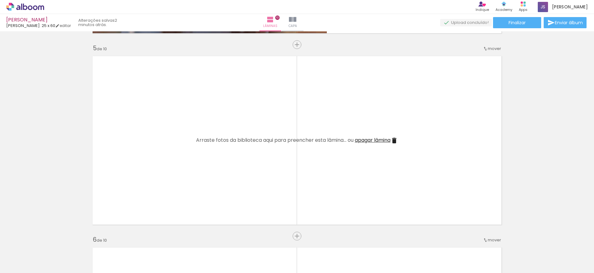
scroll to position [797, 0]
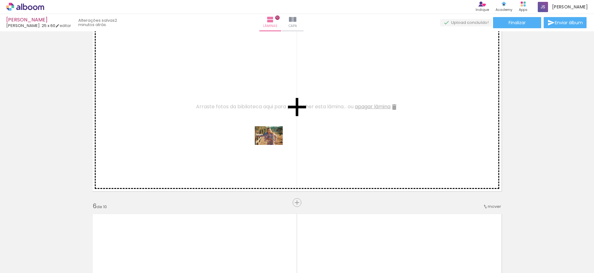
drag, startPoint x: 409, startPoint y: 253, endPoint x: 214, endPoint y: 118, distance: 237.1
click at [214, 118] on quentale-workspace at bounding box center [297, 136] width 594 height 273
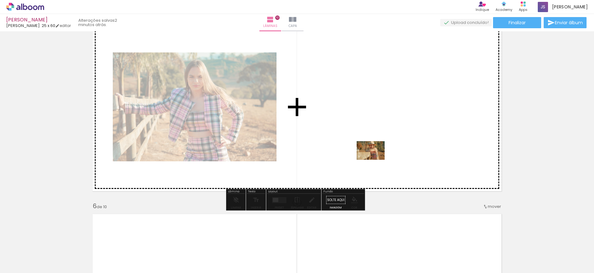
drag, startPoint x: 445, startPoint y: 252, endPoint x: 375, endPoint y: 159, distance: 116.5
click at [375, 159] on quentale-workspace at bounding box center [297, 136] width 594 height 273
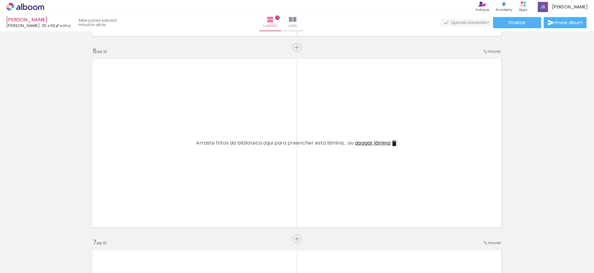
scroll to position [0, 313]
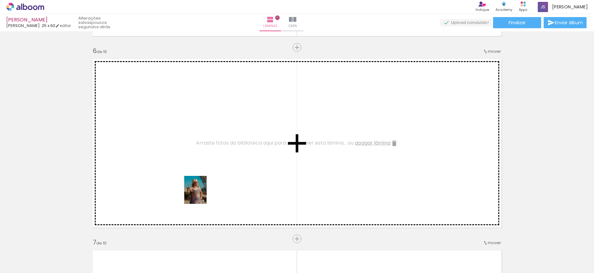
drag, startPoint x: 174, startPoint y: 255, endPoint x: 203, endPoint y: 185, distance: 75.7
click at [203, 185] on quentale-workspace at bounding box center [297, 136] width 594 height 273
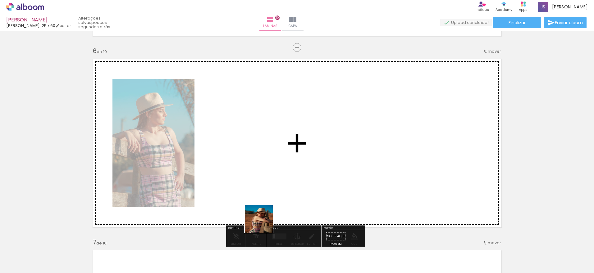
drag, startPoint x: 236, startPoint y: 255, endPoint x: 279, endPoint y: 198, distance: 71.3
click at [279, 198] on quentale-workspace at bounding box center [297, 136] width 594 height 273
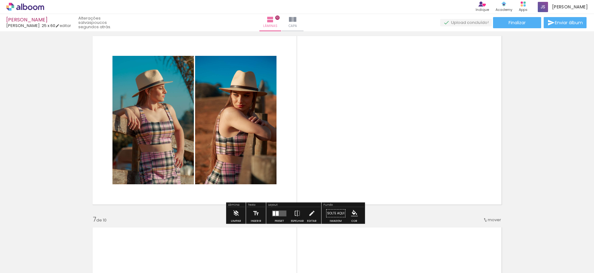
scroll to position [1014, 0]
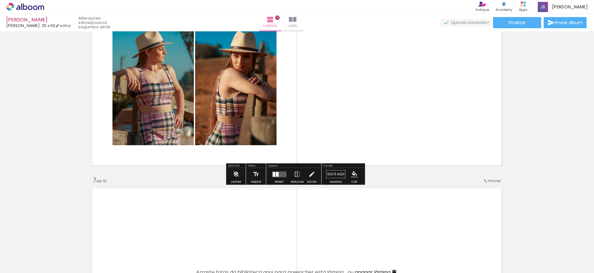
click at [276, 172] on div at bounding box center [277, 174] width 3 height 5
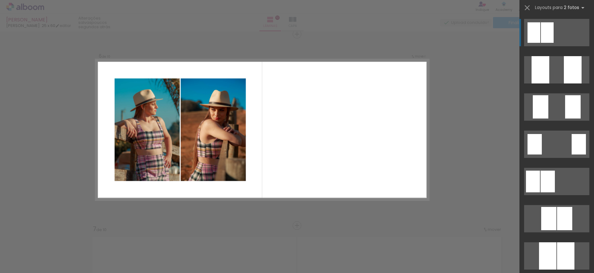
scroll to position [963, 0]
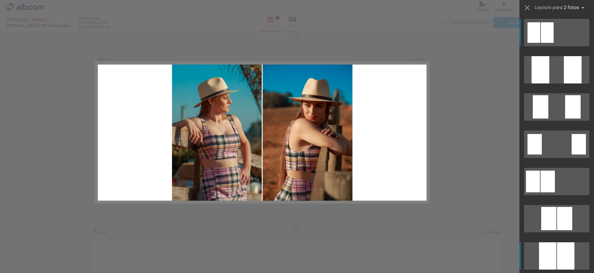
click at [564, 84] on div at bounding box center [573, 69] width 18 height 27
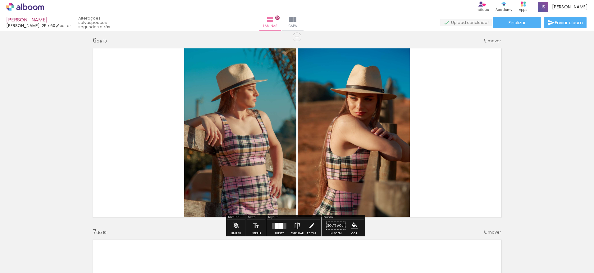
click at [539, 152] on div "Inserir lâmina 1 de 10 Inserir lâmina 2 de 10 Inserir lâmina 3 de 10 Inserir lâ…" at bounding box center [297, 125] width 594 height 2108
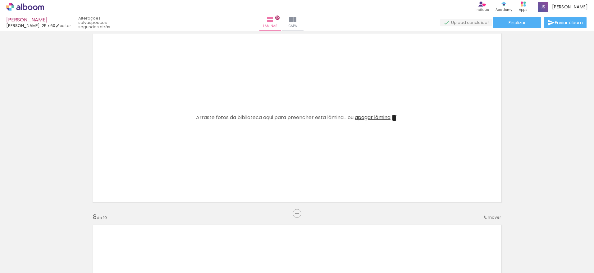
scroll to position [1180, 0]
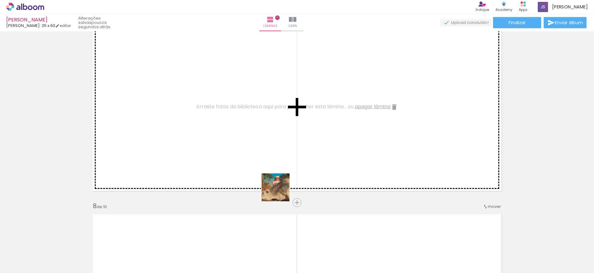
drag, startPoint x: 282, startPoint y: 251, endPoint x: 271, endPoint y: 154, distance: 98.2
click at [271, 154] on quentale-workspace at bounding box center [297, 136] width 594 height 273
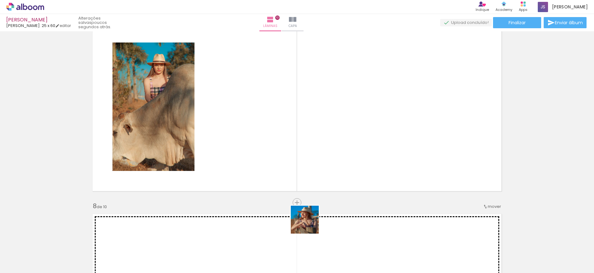
drag, startPoint x: 309, startPoint y: 233, endPoint x: 318, endPoint y: 139, distance: 94.0
click at [318, 139] on quentale-workspace at bounding box center [297, 136] width 594 height 273
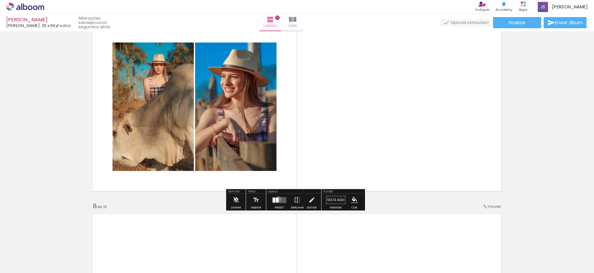
click at [277, 199] on div at bounding box center [277, 200] width 3 height 5
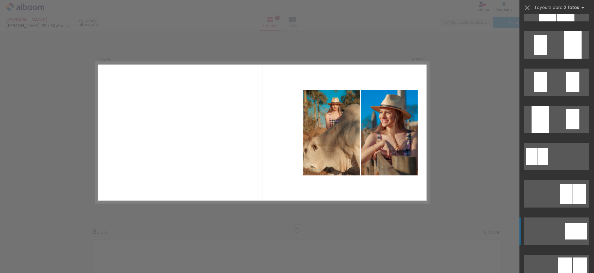
scroll to position [0, 313]
